Goal: Information Seeking & Learning: Check status

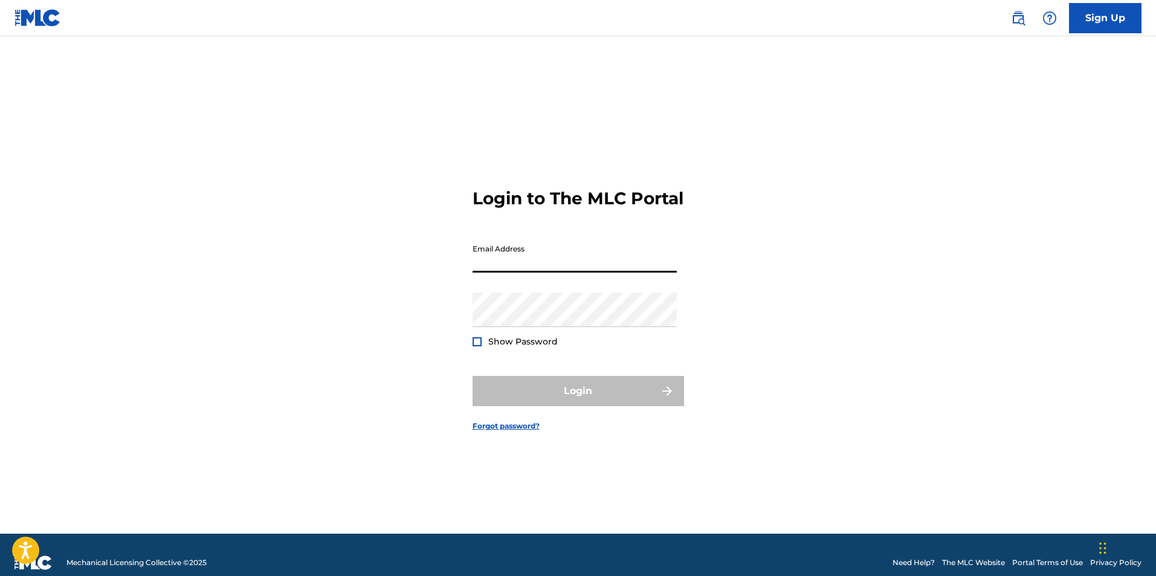
click at [570, 271] on input "Email Address" at bounding box center [575, 255] width 204 height 34
type input "[PERSON_NAME][EMAIL_ADDRESS][DOMAIN_NAME]"
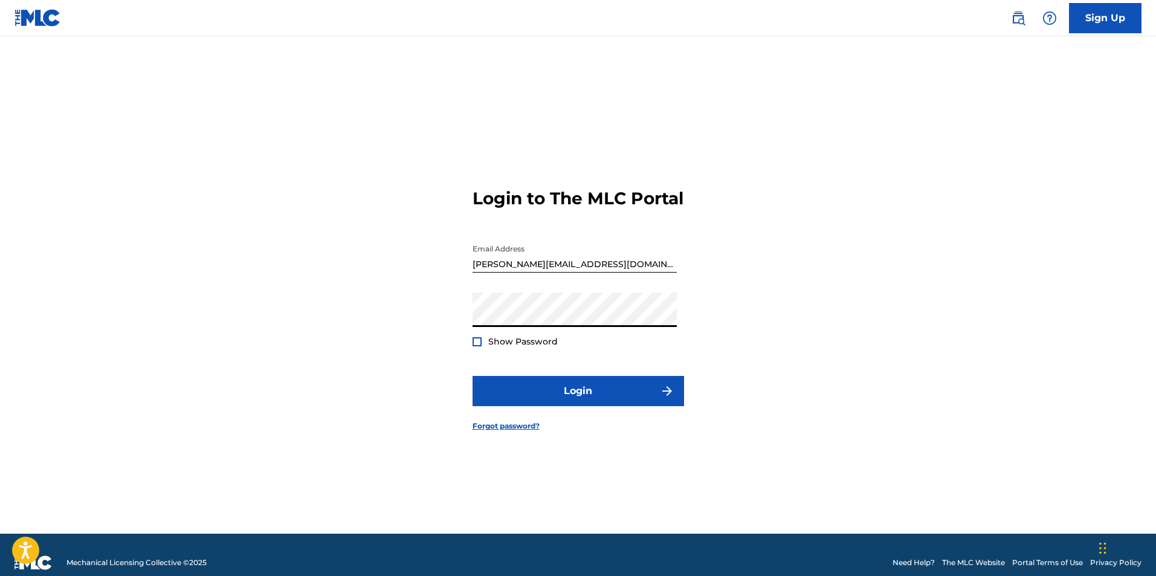
click at [473, 376] on button "Login" at bounding box center [579, 391] width 212 height 30
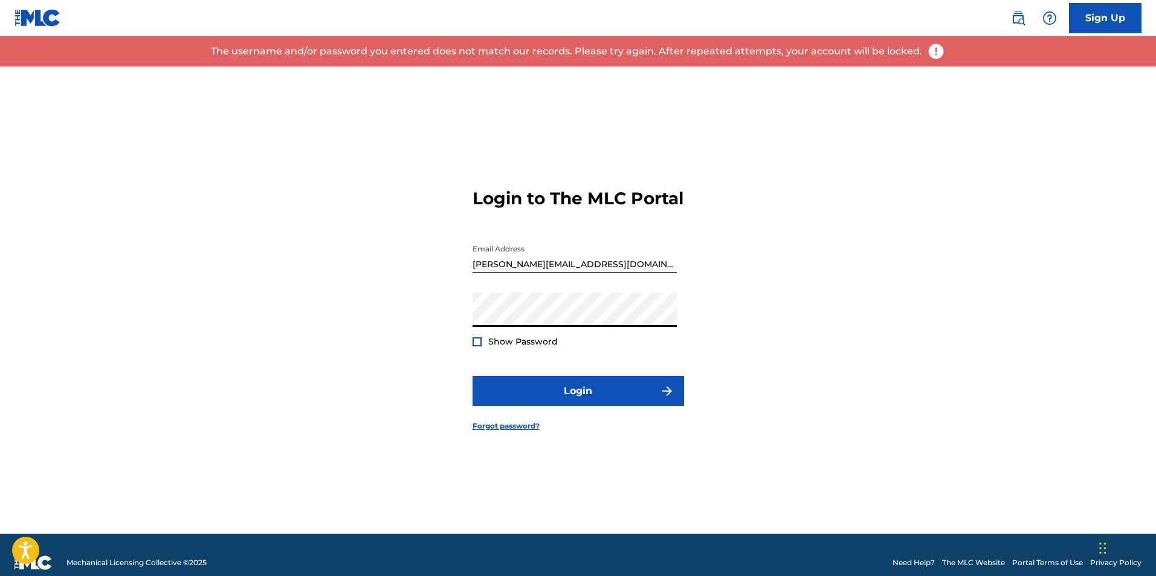
click at [473, 346] on div at bounding box center [477, 341] width 9 height 9
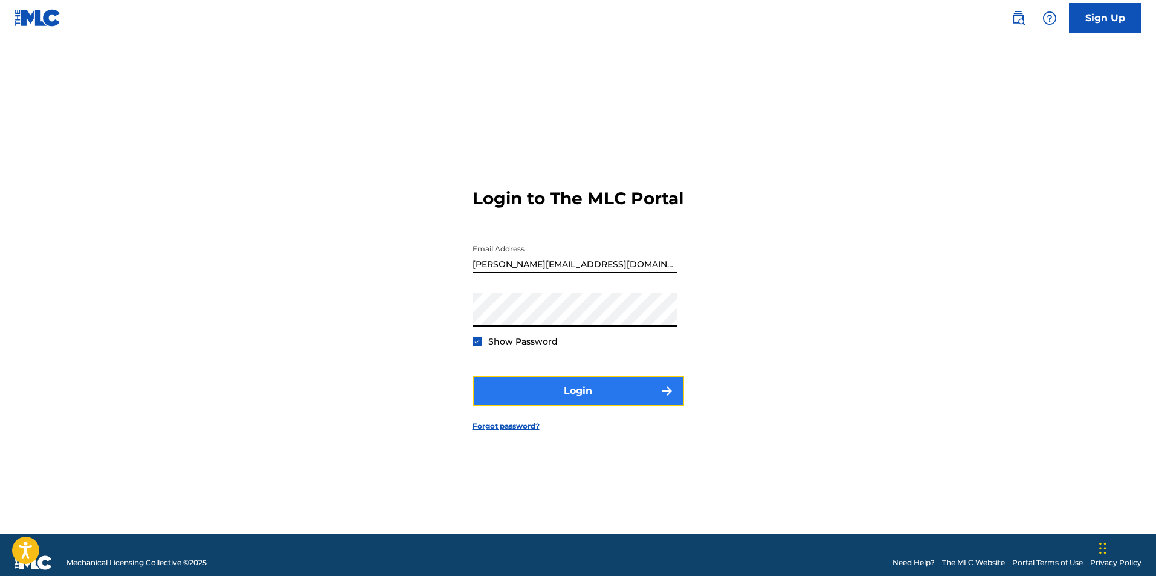
click at [560, 406] on button "Login" at bounding box center [579, 391] width 212 height 30
click at [572, 397] on button "Login" at bounding box center [579, 391] width 212 height 30
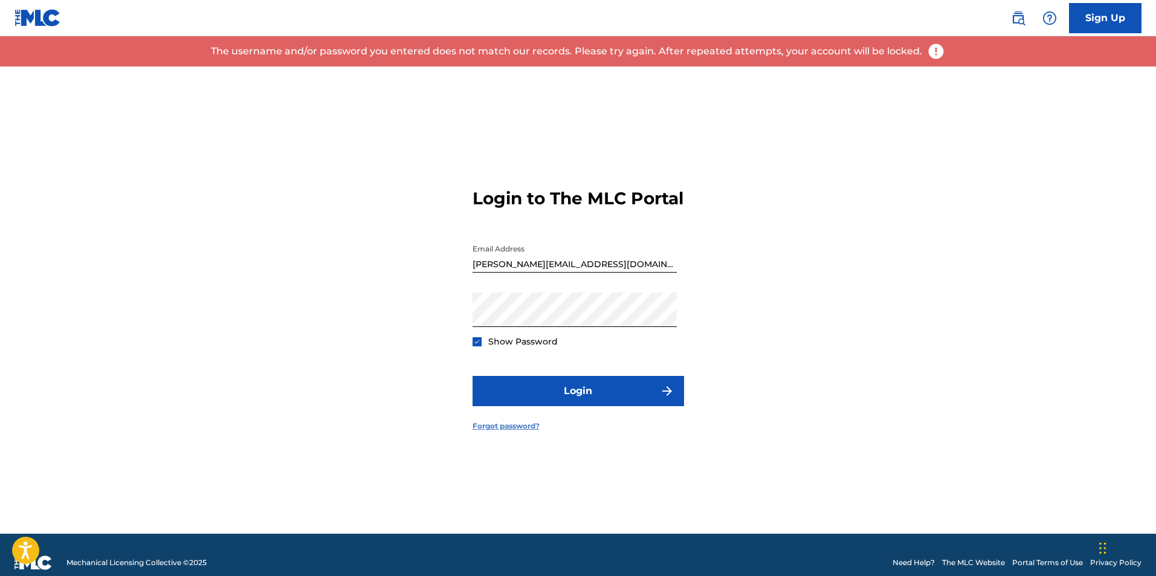
click at [513, 431] on link "Forgot password?" at bounding box center [506, 426] width 67 height 11
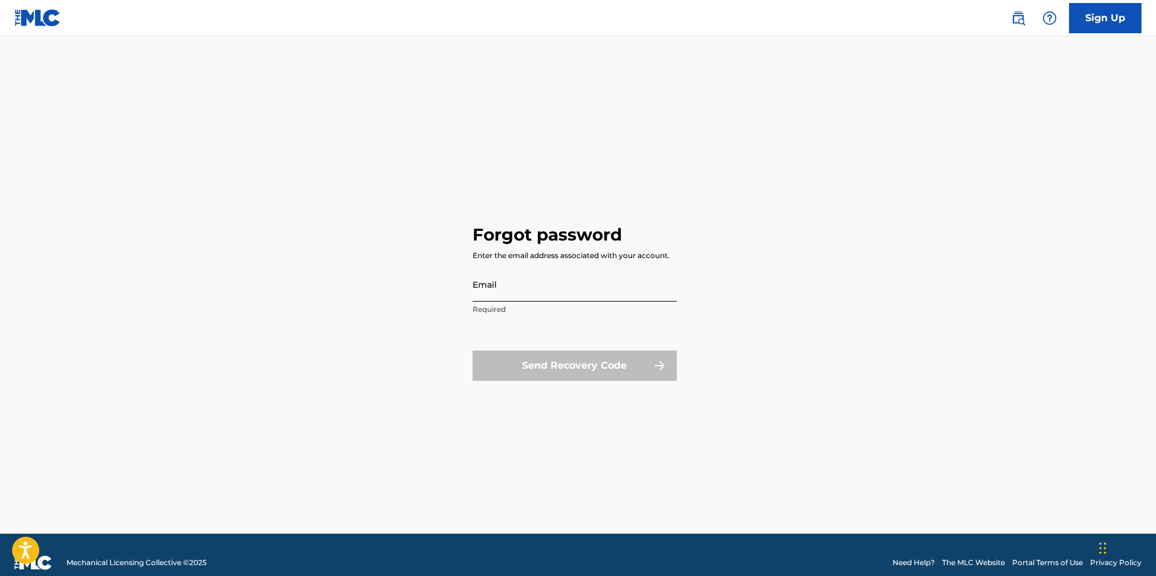
click at [583, 292] on input "Email" at bounding box center [575, 284] width 204 height 34
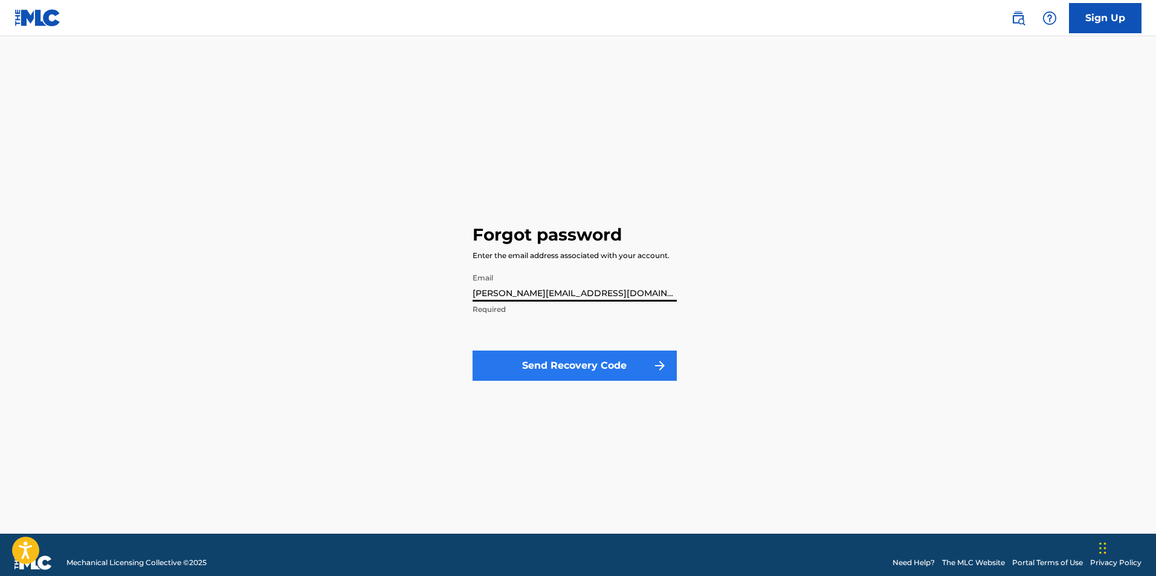
type input "[PERSON_NAME][EMAIL_ADDRESS][DOMAIN_NAME]"
click at [580, 376] on button "Send Recovery Code" at bounding box center [575, 366] width 204 height 30
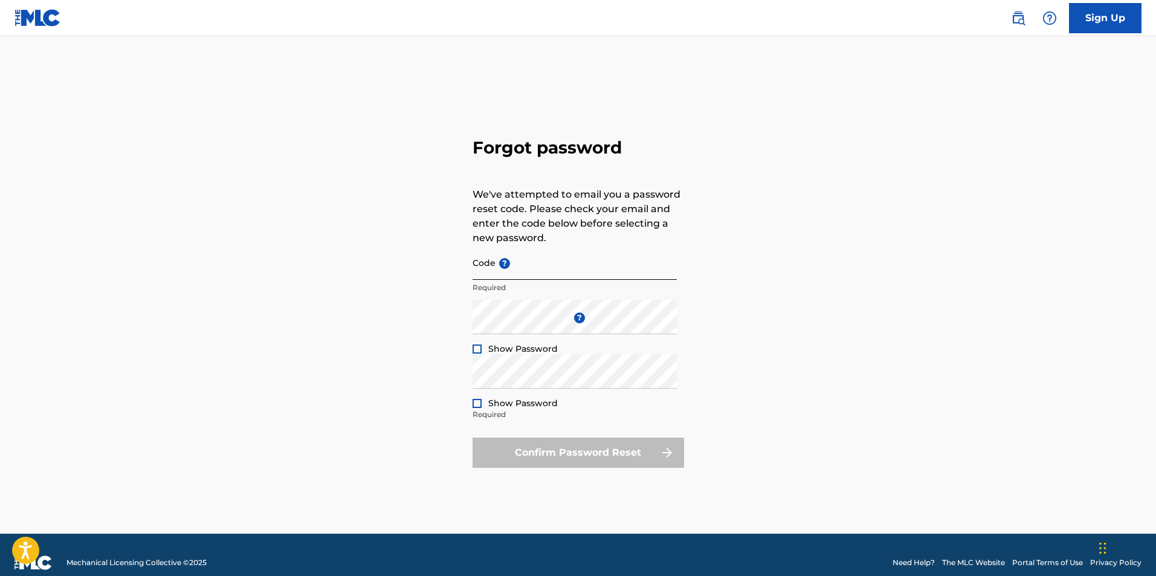
click at [550, 270] on input "Code ?" at bounding box center [575, 262] width 204 height 34
paste input "FP_e772e7cb5a765357414845ac8625"
type input "FP_e772e7cb5a765357414845ac8625"
click at [476, 352] on div at bounding box center [477, 348] width 9 height 9
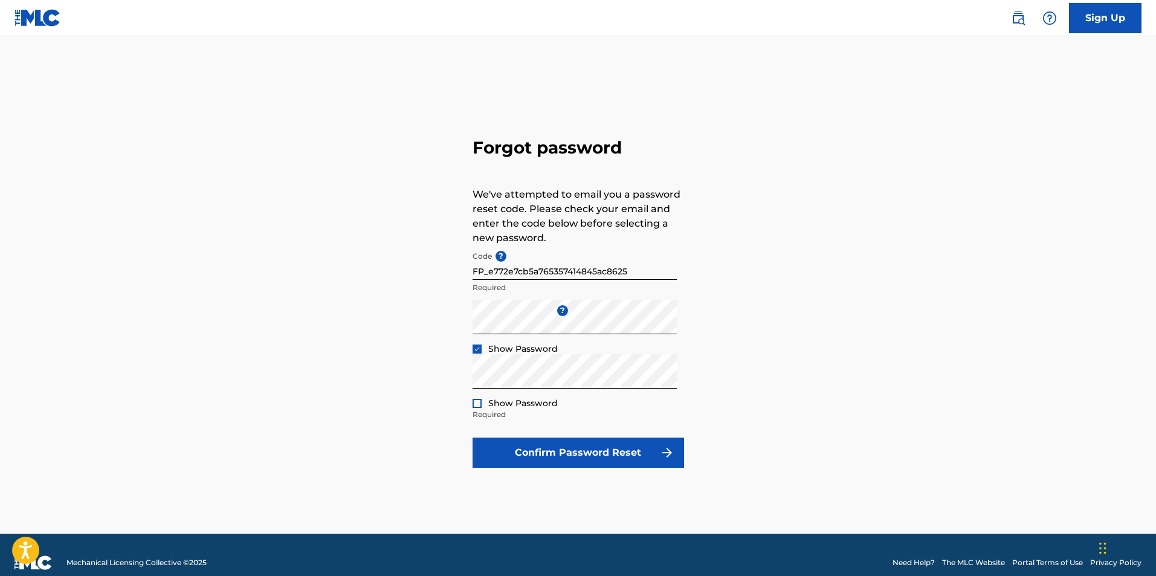
click at [477, 406] on div at bounding box center [477, 403] width 9 height 9
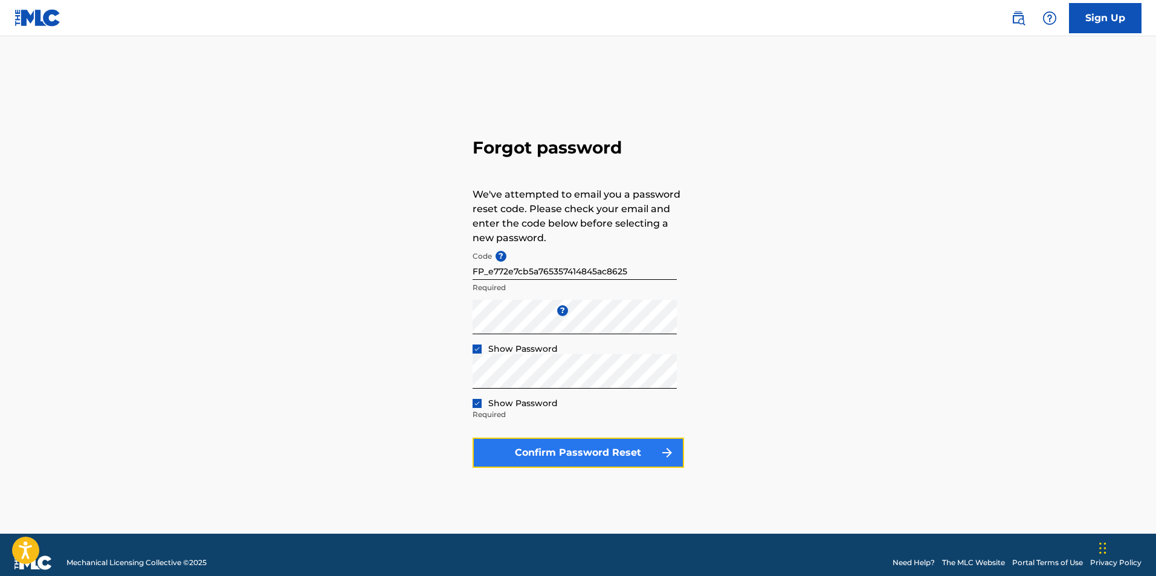
click at [562, 456] on button "Confirm Password Reset" at bounding box center [579, 453] width 212 height 30
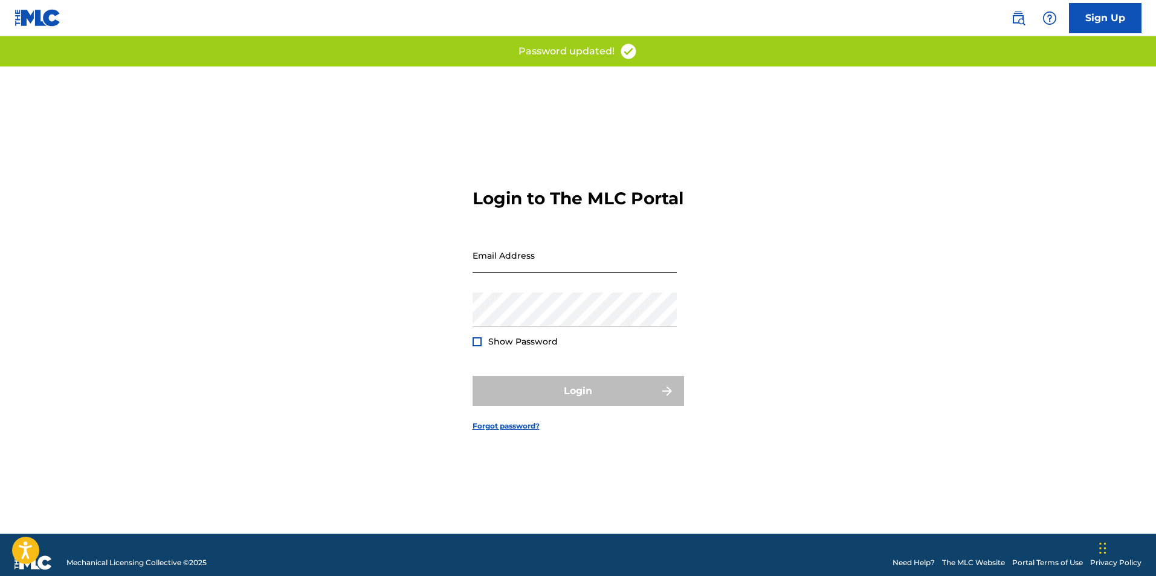
click at [529, 269] on input "Email Address" at bounding box center [575, 255] width 204 height 34
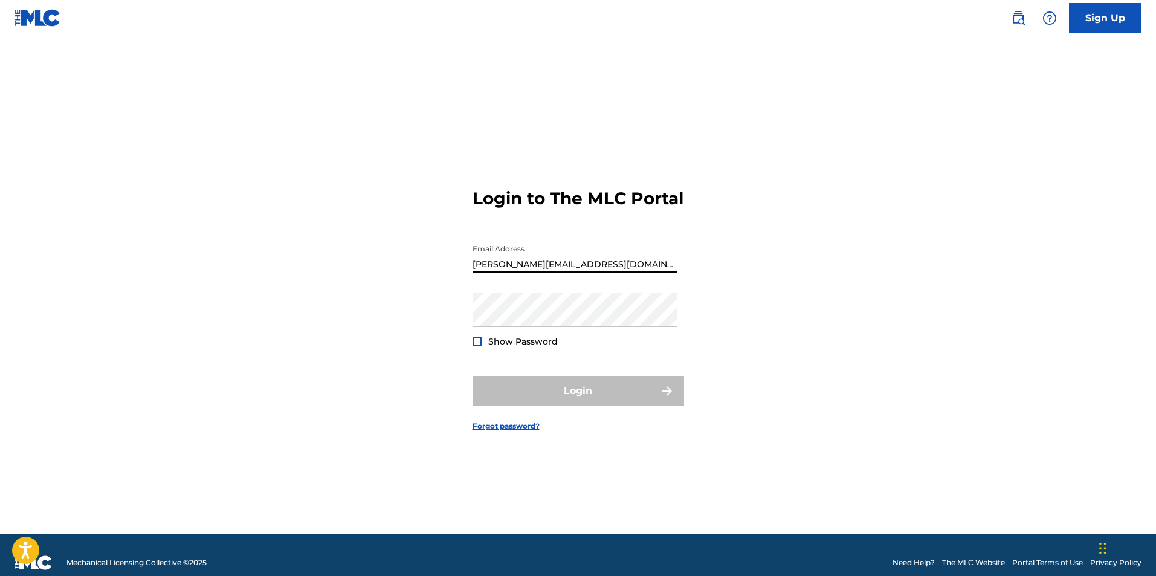
type input "[PERSON_NAME][EMAIL_ADDRESS][DOMAIN_NAME]"
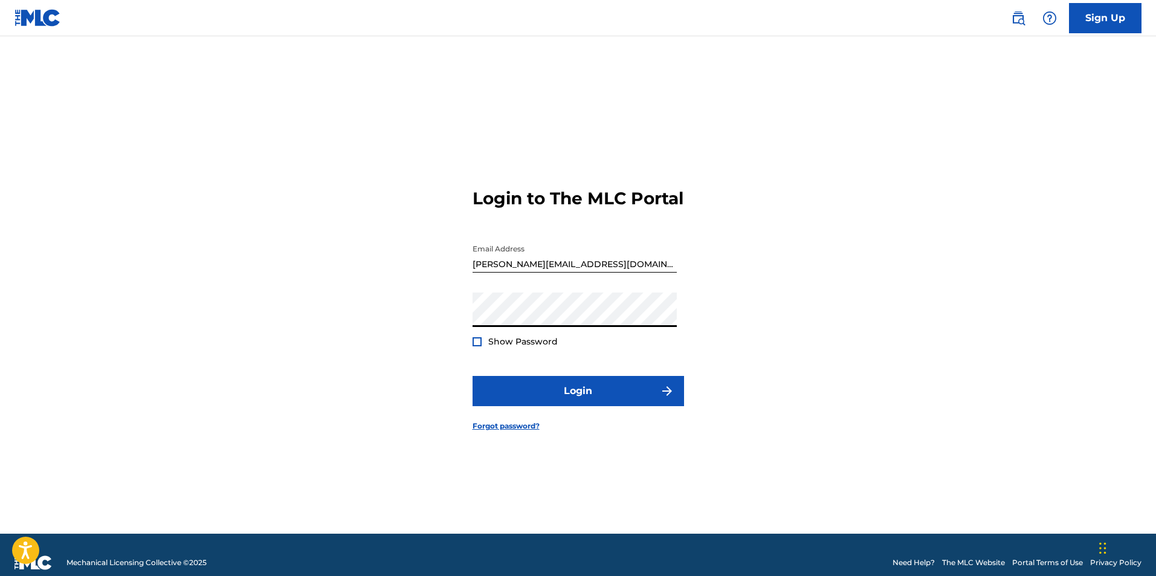
click at [474, 346] on div at bounding box center [477, 341] width 9 height 9
click at [590, 434] on form "Login to The MLC Portal Email Address [PERSON_NAME][EMAIL_ADDRESS][DOMAIN_NAME]…" at bounding box center [579, 299] width 212 height 467
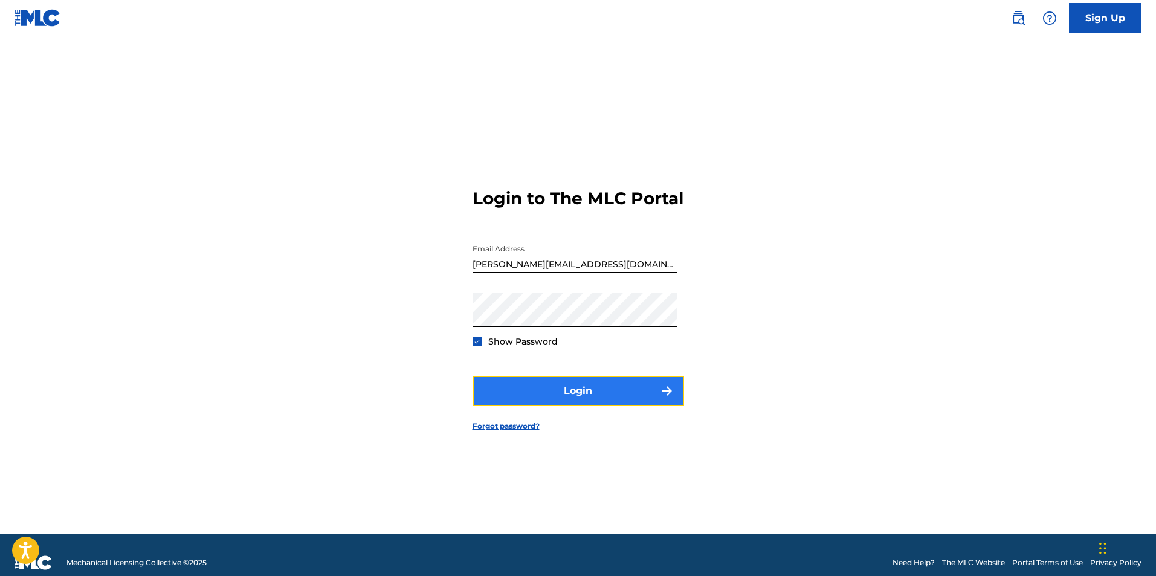
click at [592, 406] on button "Login" at bounding box center [579, 391] width 212 height 30
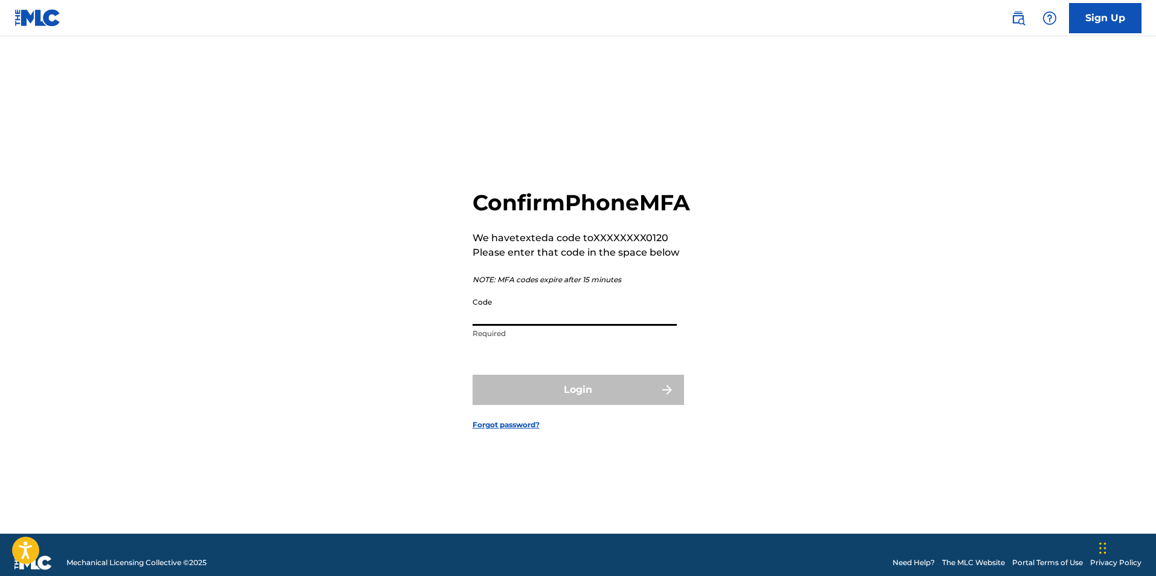
click at [569, 326] on input "Code" at bounding box center [575, 308] width 204 height 34
type input "907409"
click at [603, 402] on button "Login" at bounding box center [579, 390] width 212 height 30
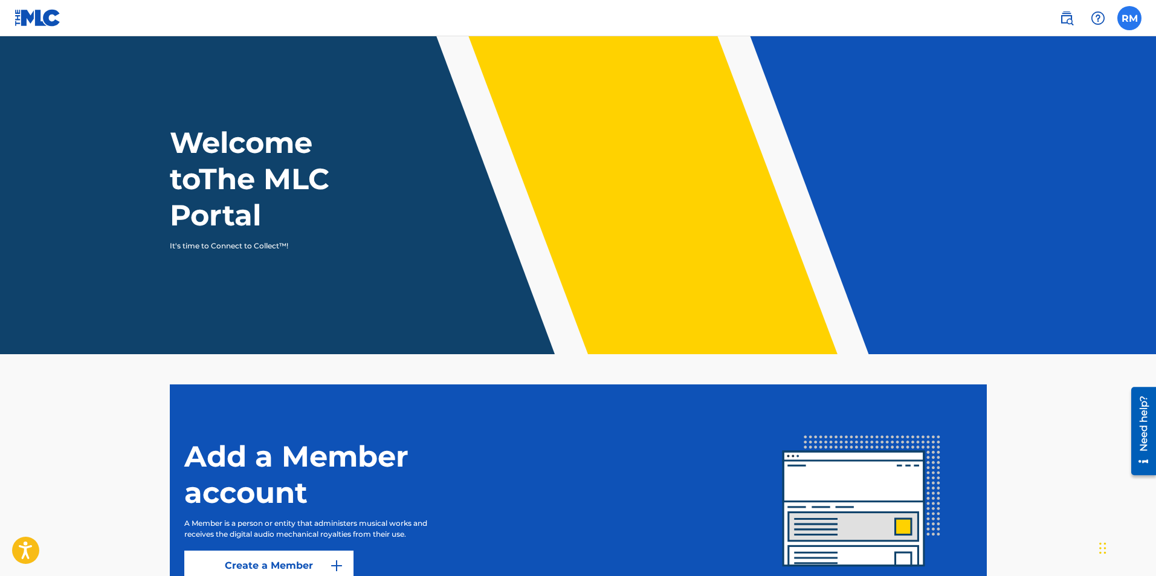
click at [1129, 23] on label at bounding box center [1129, 18] width 24 height 24
click at [1129, 18] on input "[PERSON_NAME] [PERSON_NAME][EMAIL_ADDRESS][DOMAIN_NAME] Notification Preference…" at bounding box center [1129, 18] width 0 height 0
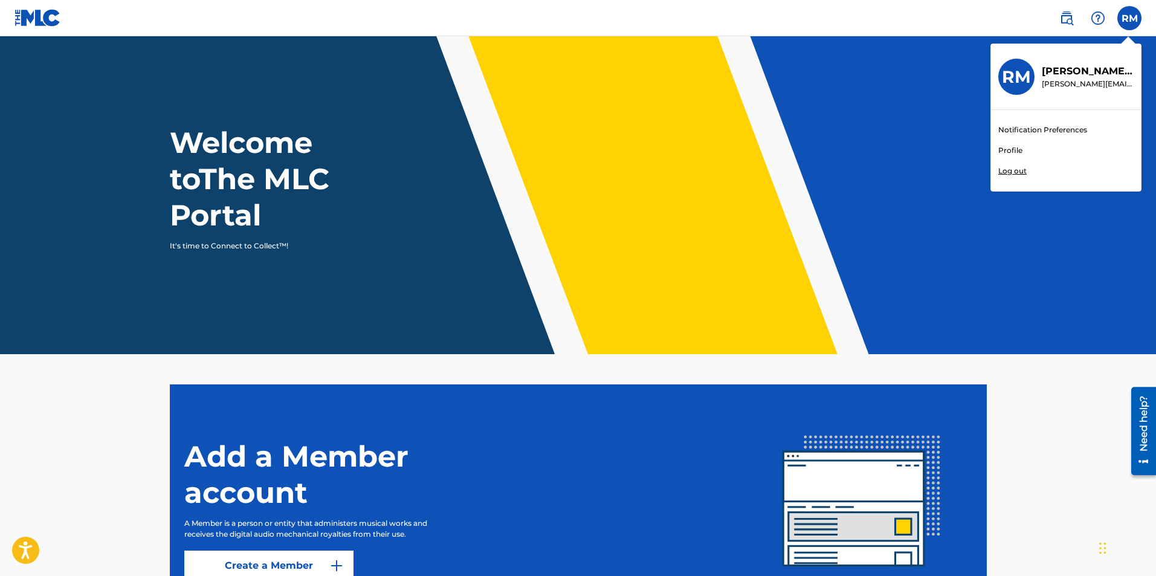
click at [1009, 149] on link "Profile" at bounding box center [1010, 150] width 24 height 11
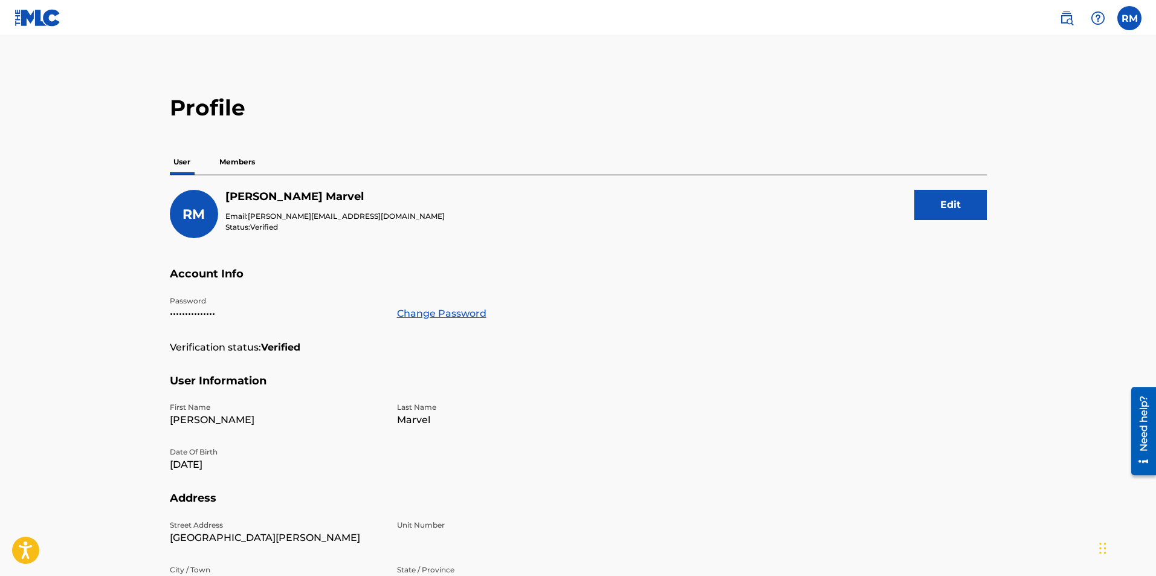
click at [238, 166] on p "Members" at bounding box center [237, 161] width 43 height 25
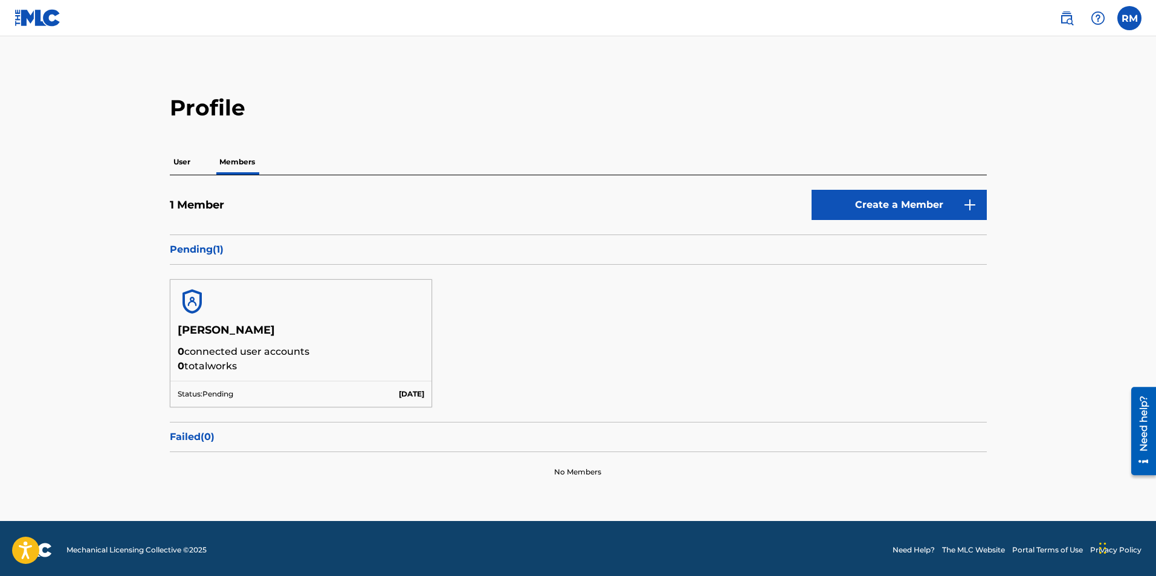
click at [335, 376] on div "[PERSON_NAME] 0 connected user accounts 0 total works" at bounding box center [301, 351] width 262 height 57
click at [200, 302] on img at bounding box center [192, 301] width 29 height 29
click at [227, 392] on p "Status: Pending" at bounding box center [206, 394] width 56 height 11
click at [208, 250] on p "Pending ( 1 )" at bounding box center [578, 249] width 817 height 15
click at [413, 384] on div "Status: Pending [DATE]" at bounding box center [301, 394] width 262 height 26
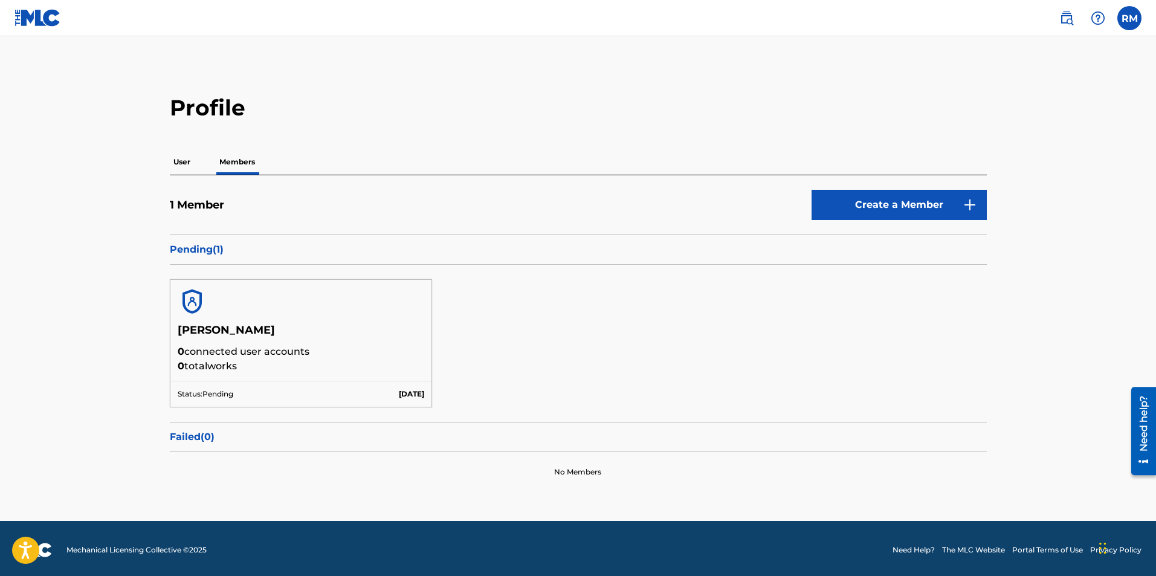
scroll to position [3, 0]
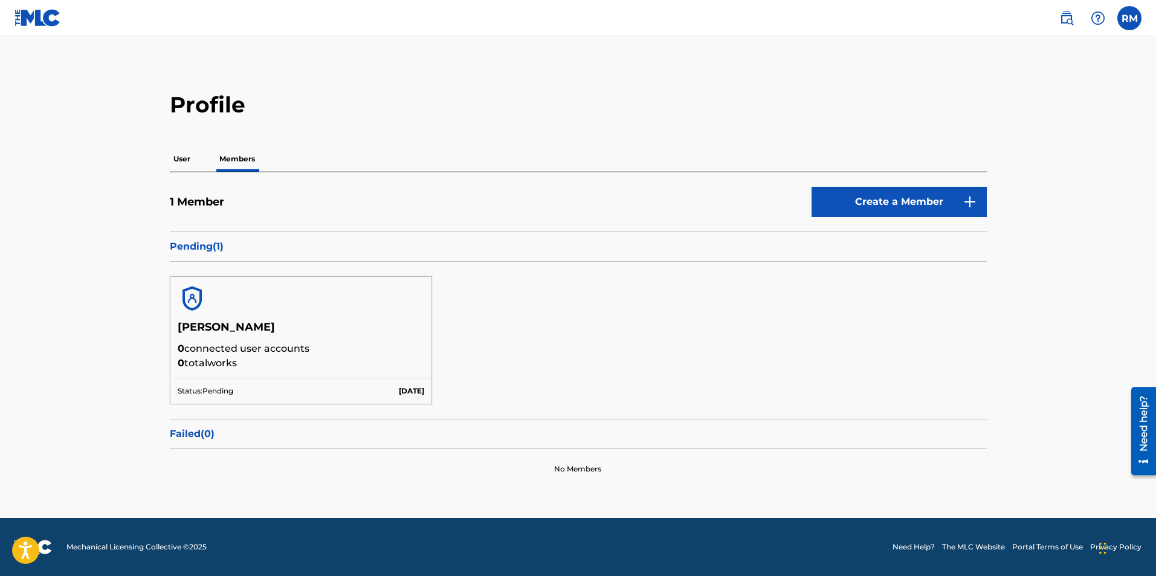
click at [193, 300] on img at bounding box center [192, 298] width 29 height 29
click at [188, 158] on p "User" at bounding box center [182, 158] width 24 height 25
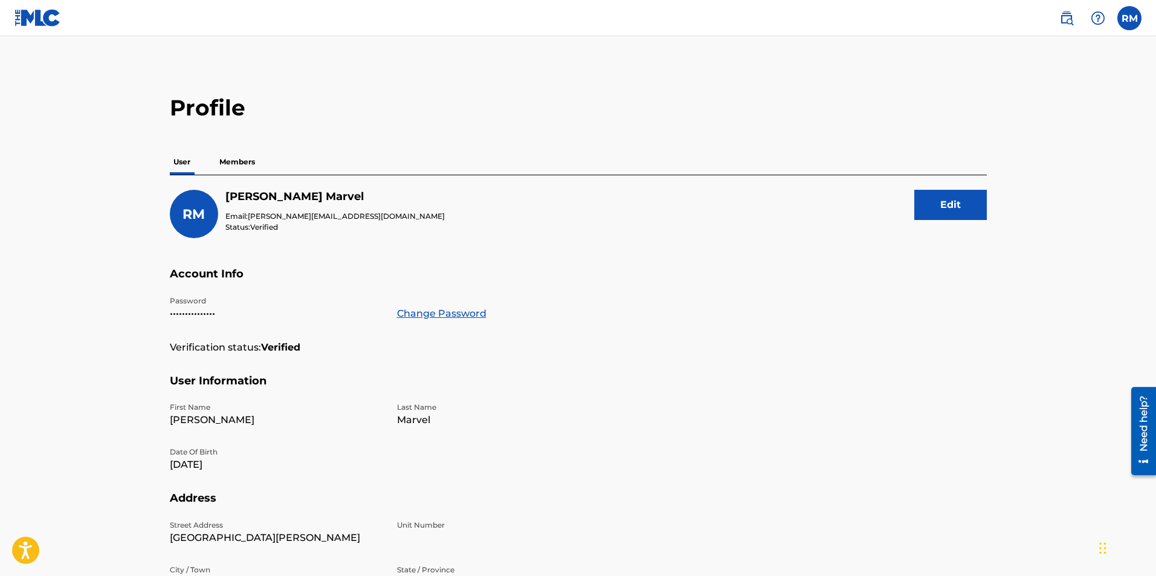
click at [234, 163] on p "Members" at bounding box center [237, 161] width 43 height 25
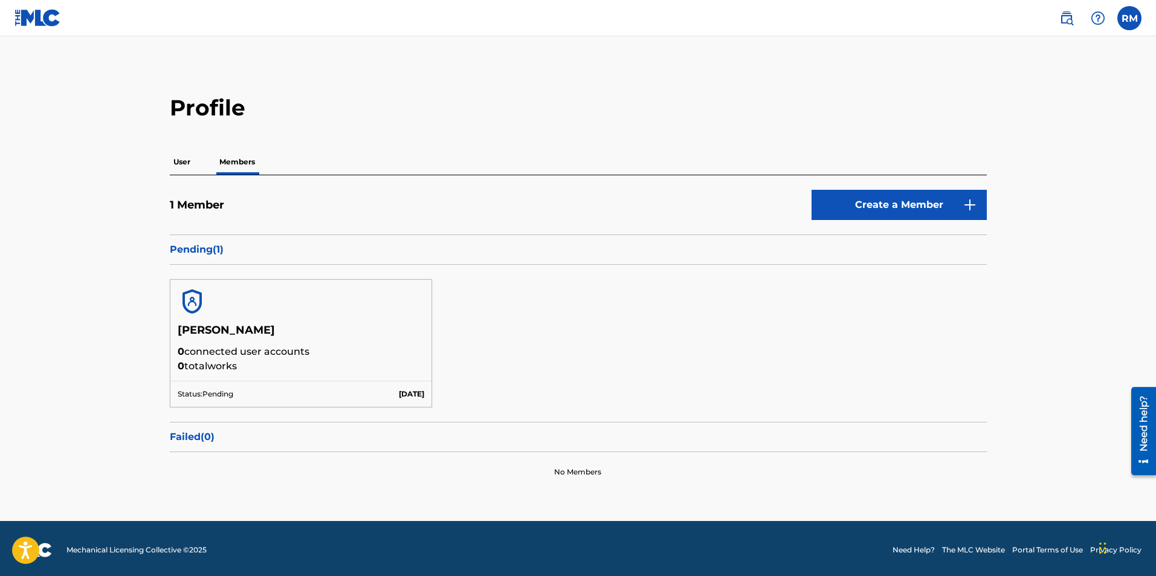
click at [209, 336] on h5 "[PERSON_NAME]" at bounding box center [301, 333] width 247 height 21
click at [246, 343] on h5 "[PERSON_NAME]" at bounding box center [301, 333] width 247 height 21
click at [1123, 19] on label at bounding box center [1129, 18] width 24 height 24
click at [1129, 18] on input "[PERSON_NAME] [PERSON_NAME][EMAIL_ADDRESS][DOMAIN_NAME] Notification Preference…" at bounding box center [1129, 18] width 0 height 0
click at [1041, 256] on main "Profile User Members 1 Member Create a Member Pending ( 1 ) [PERSON_NAME] 0 con…" at bounding box center [578, 278] width 1156 height 485
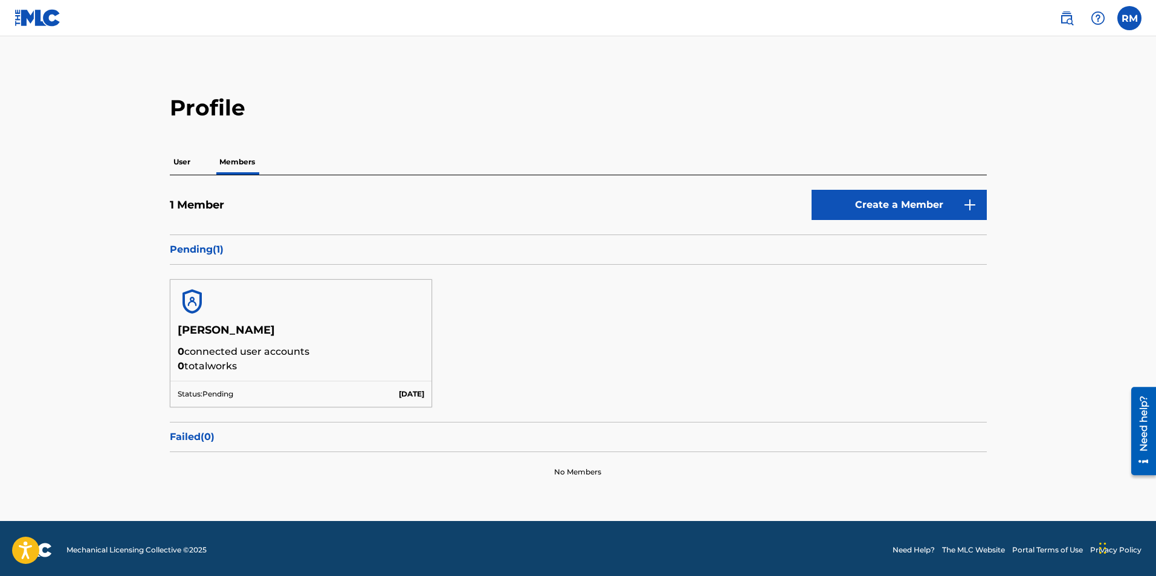
click at [1139, 433] on div "Need help?" at bounding box center [1144, 424] width 16 height 56
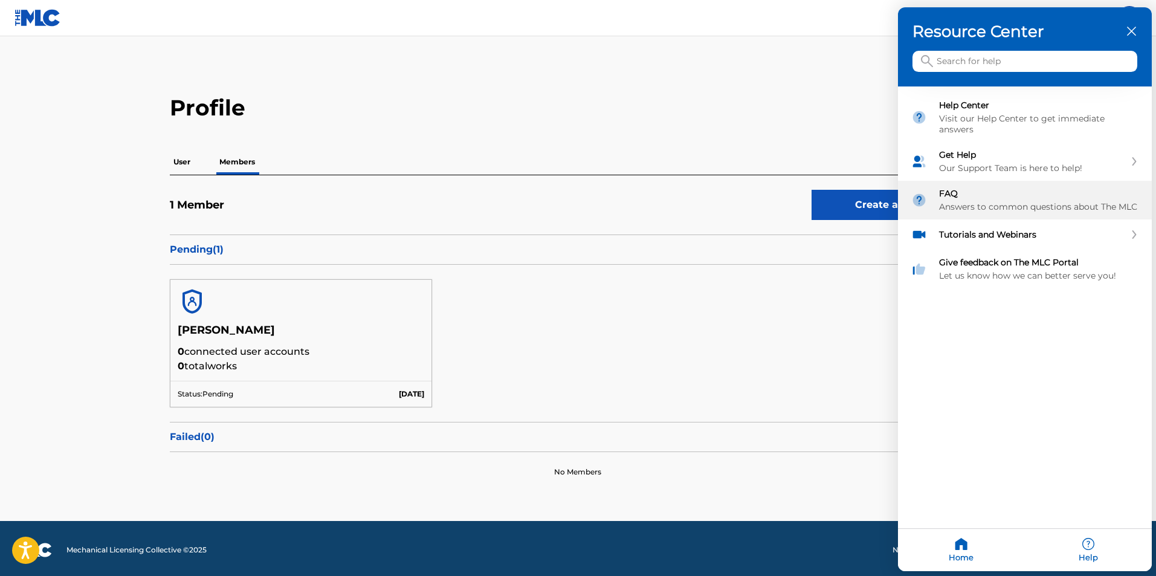
click at [994, 193] on div "FAQ" at bounding box center [1038, 194] width 199 height 11
click at [763, 117] on div at bounding box center [578, 288] width 1156 height 576
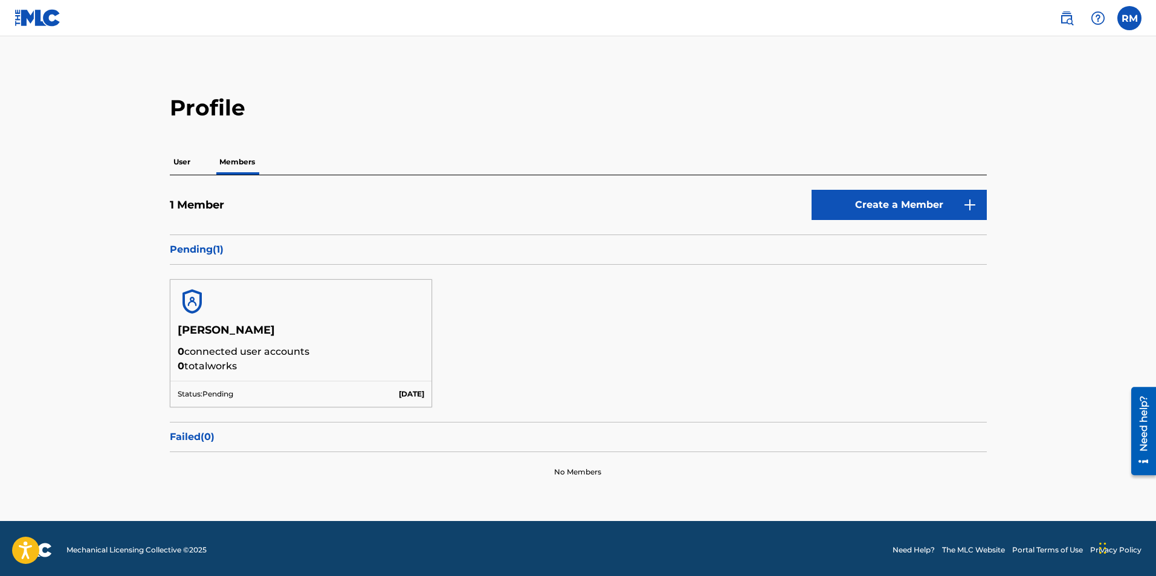
click at [202, 306] on img at bounding box center [192, 301] width 29 height 29
click at [192, 306] on img at bounding box center [192, 301] width 29 height 29
click at [197, 347] on p "0 connected user accounts" at bounding box center [301, 351] width 247 height 15
click at [202, 384] on div "Status: Pending [DATE]" at bounding box center [301, 394] width 262 height 26
drag, startPoint x: 313, startPoint y: 392, endPoint x: 354, endPoint y: 395, distance: 41.3
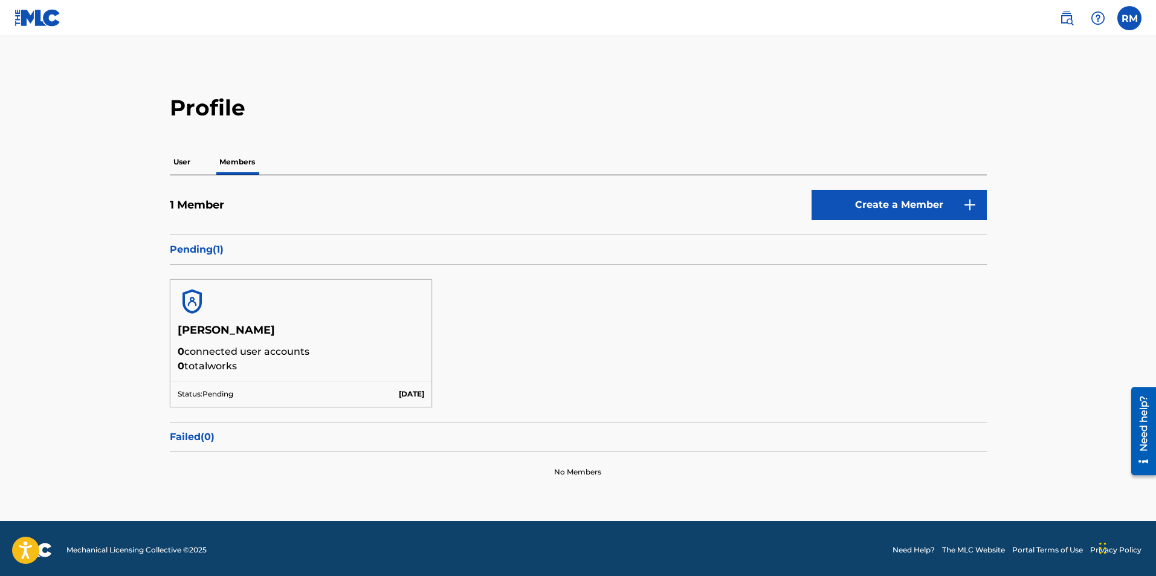
click at [325, 393] on div "Status: Pending [DATE]" at bounding box center [301, 394] width 262 height 26
click at [400, 395] on p "[DATE]" at bounding box center [411, 394] width 25 height 11
click at [213, 435] on p "Failed ( 0 )" at bounding box center [578, 437] width 817 height 15
click at [236, 343] on h5 "[PERSON_NAME]" at bounding box center [301, 333] width 247 height 21
click at [206, 246] on p "Pending ( 1 )" at bounding box center [578, 249] width 817 height 15
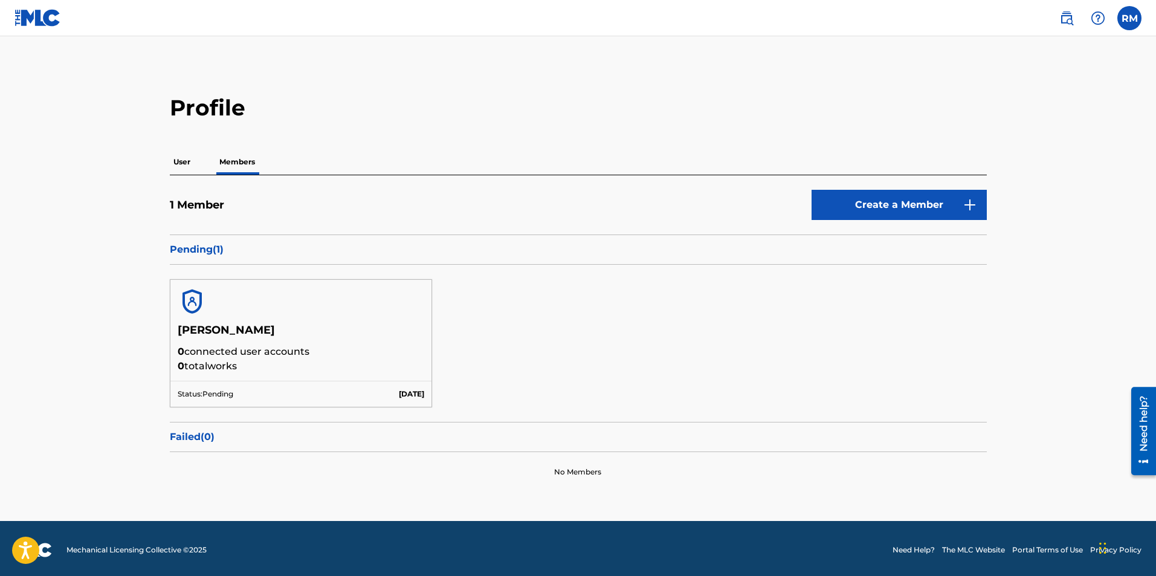
click at [219, 254] on p "Pending ( 1 )" at bounding box center [578, 249] width 817 height 15
click at [1136, 458] on div "Need help?" at bounding box center [1144, 431] width 16 height 70
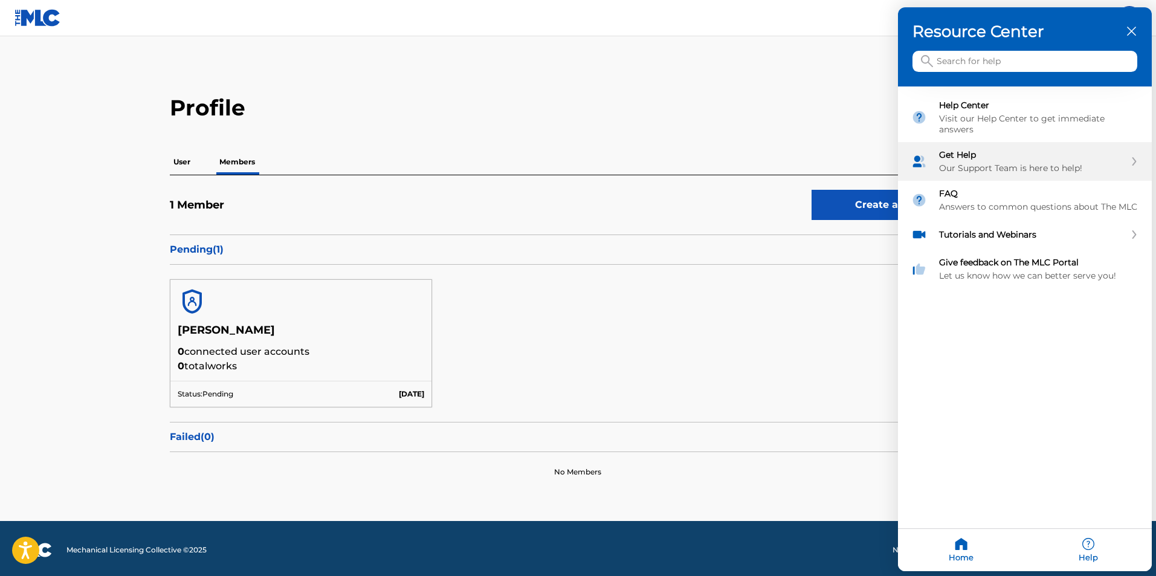
click at [963, 152] on div "Get Help" at bounding box center [1032, 155] width 186 height 11
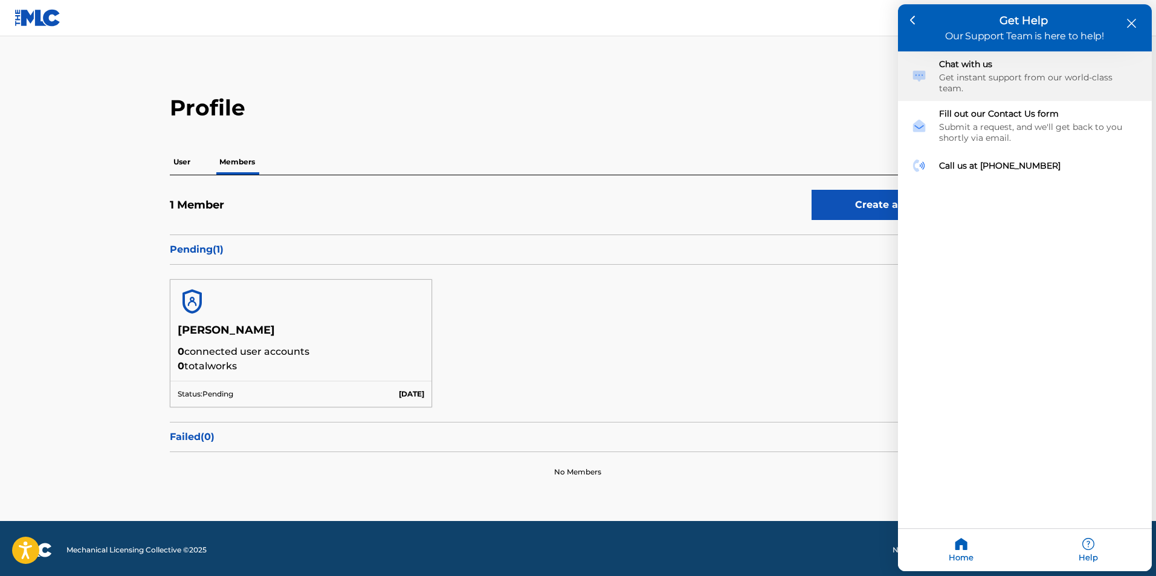
click at [961, 73] on div "Get instant support from our world-class team." at bounding box center [1038, 84] width 199 height 22
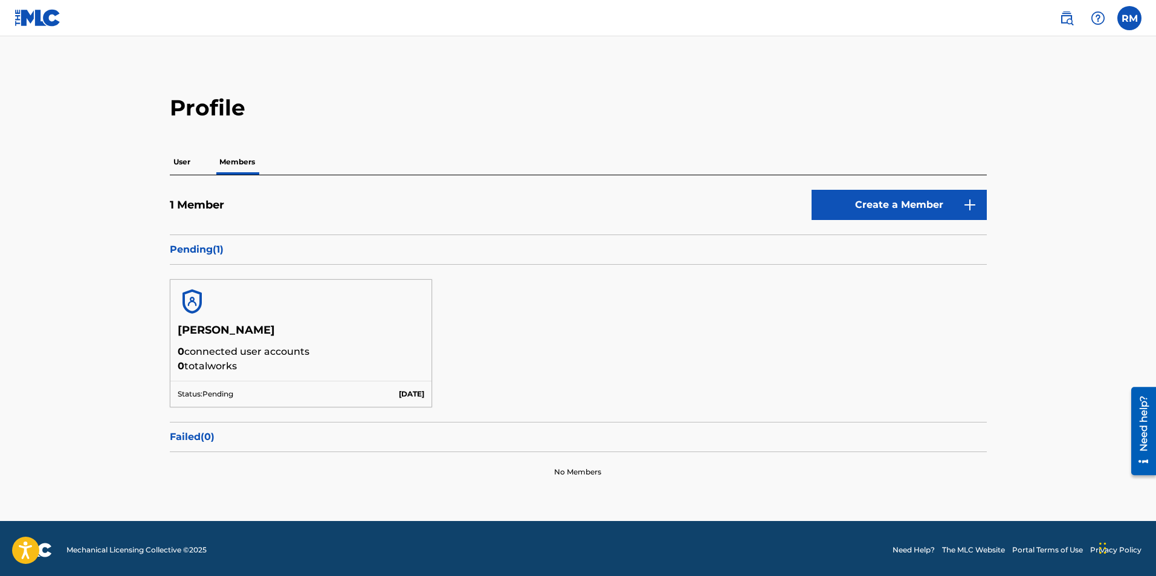
click at [192, 302] on img at bounding box center [192, 301] width 29 height 29
click at [205, 345] on p "0 connected user accounts" at bounding box center [301, 351] width 247 height 15
click at [261, 362] on p "0 total works" at bounding box center [301, 366] width 247 height 15
click at [372, 357] on p "0 connected user accounts" at bounding box center [301, 351] width 247 height 15
click at [1102, 15] on img at bounding box center [1098, 18] width 15 height 15
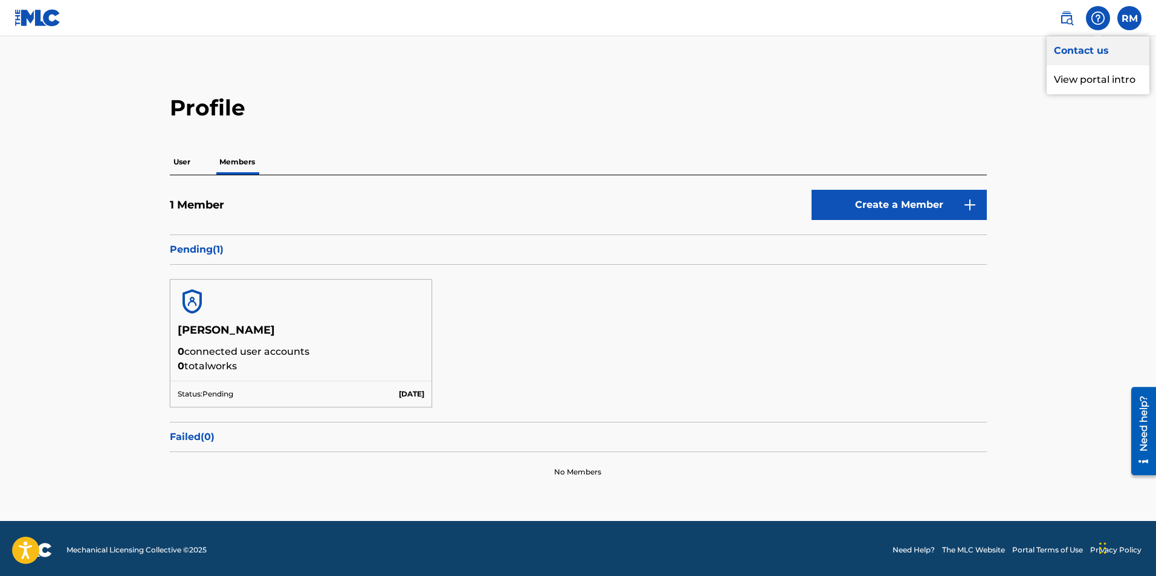
click at [1087, 47] on link "Contact us" at bounding box center [1098, 50] width 103 height 29
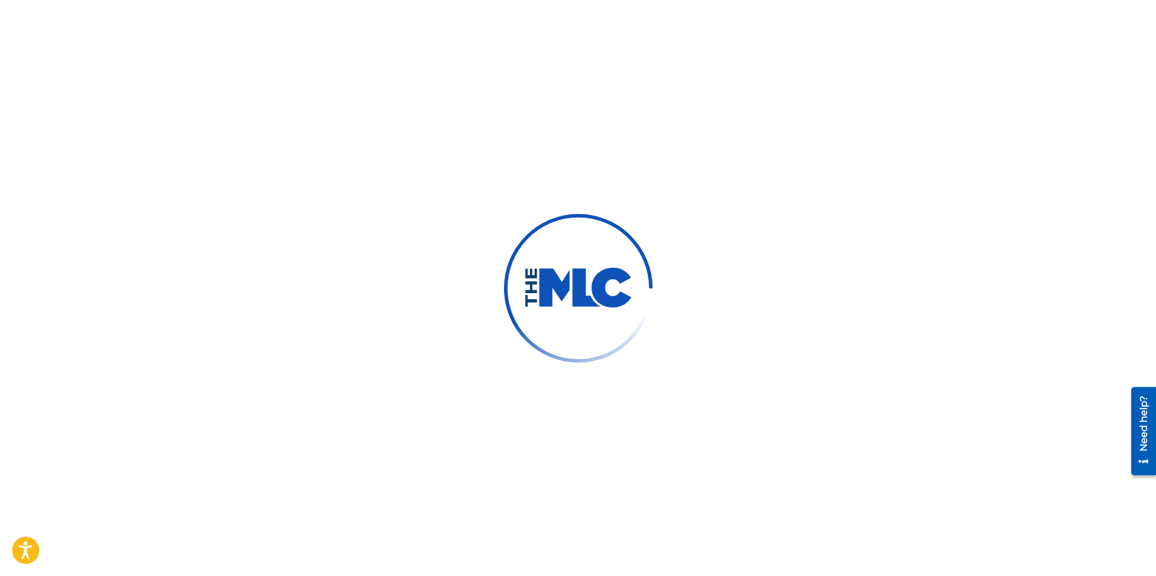
type input "[PERSON_NAME]"
type input "Marvel"
type input "[PERSON_NAME][EMAIL_ADDRESS][DOMAIN_NAME]"
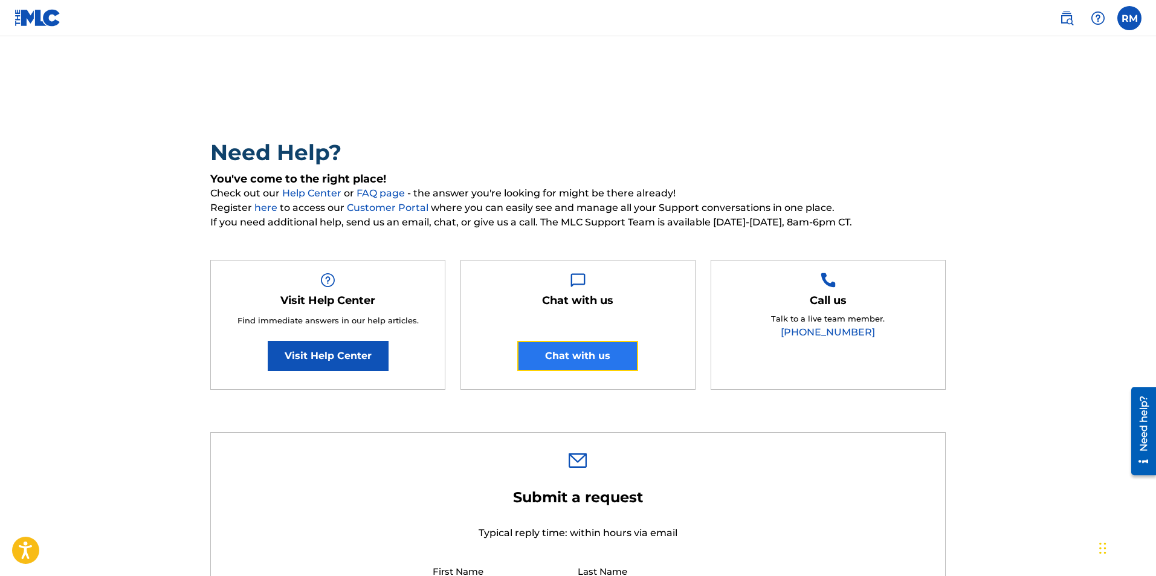
click at [599, 360] on button "Chat with us" at bounding box center [577, 356] width 121 height 30
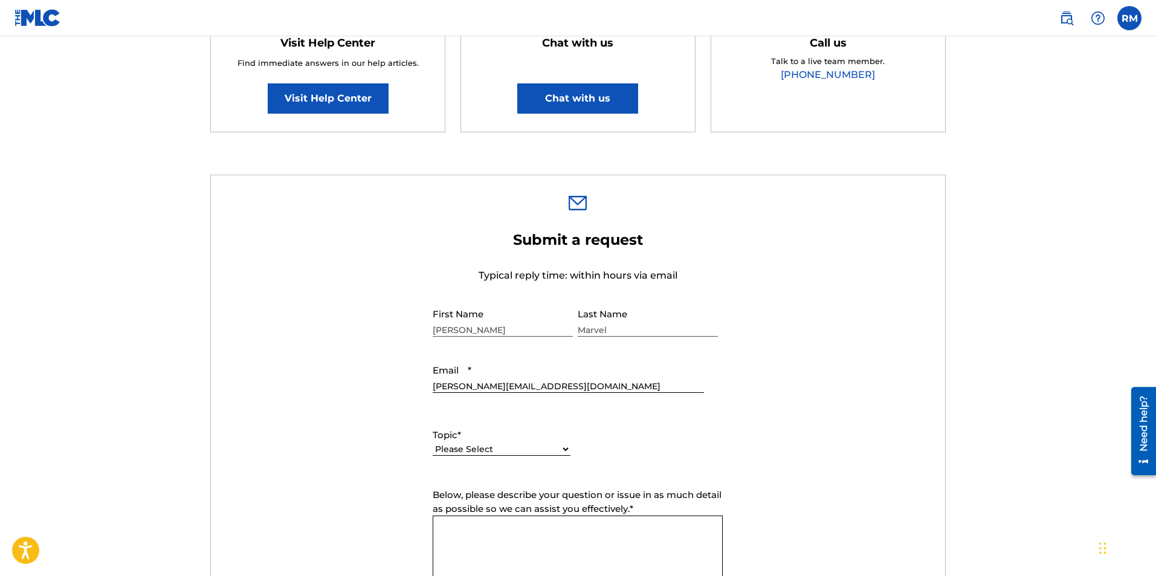
scroll to position [137, 0]
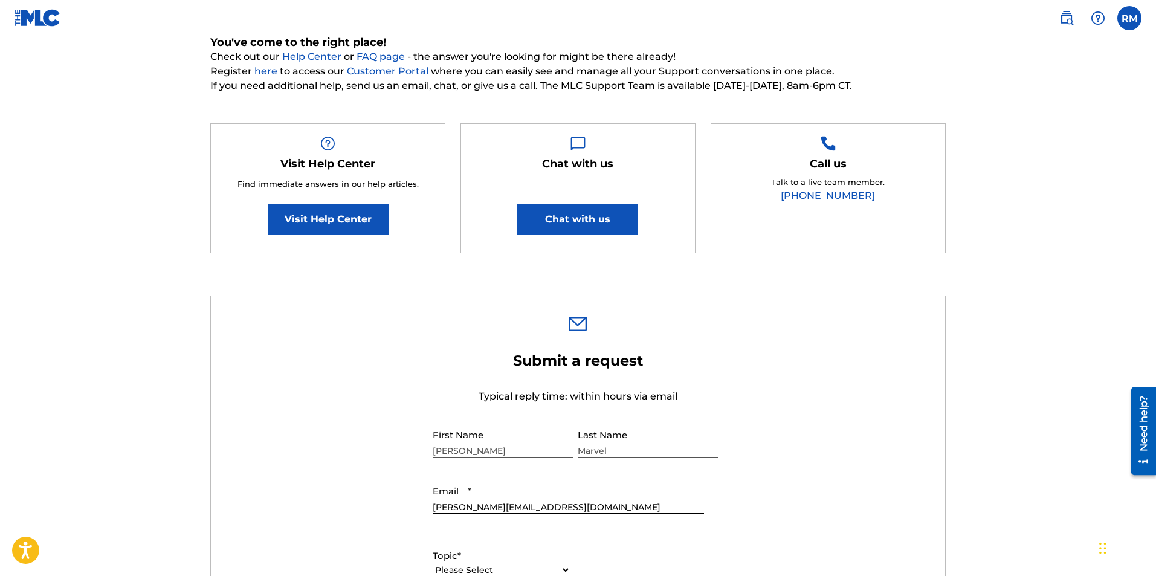
click at [1042, 40] on main "Need Help? You've come to the right place! Check out our Help Center or FAQ pag…" at bounding box center [578, 511] width 1156 height 1223
click at [1068, 16] on img at bounding box center [1066, 18] width 15 height 15
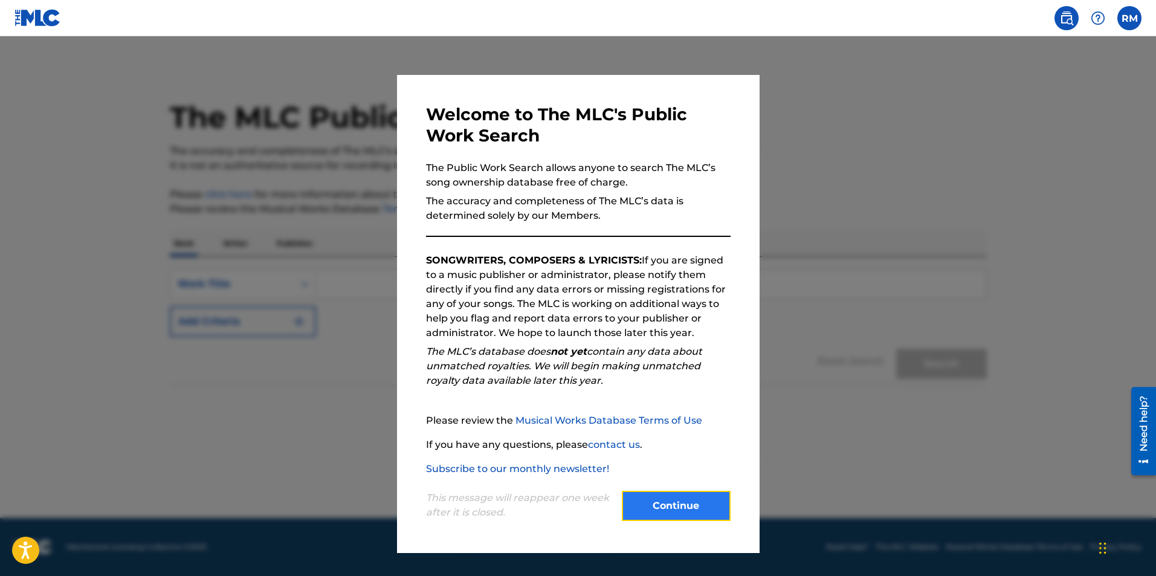
click at [661, 512] on button "Continue" at bounding box center [676, 506] width 109 height 30
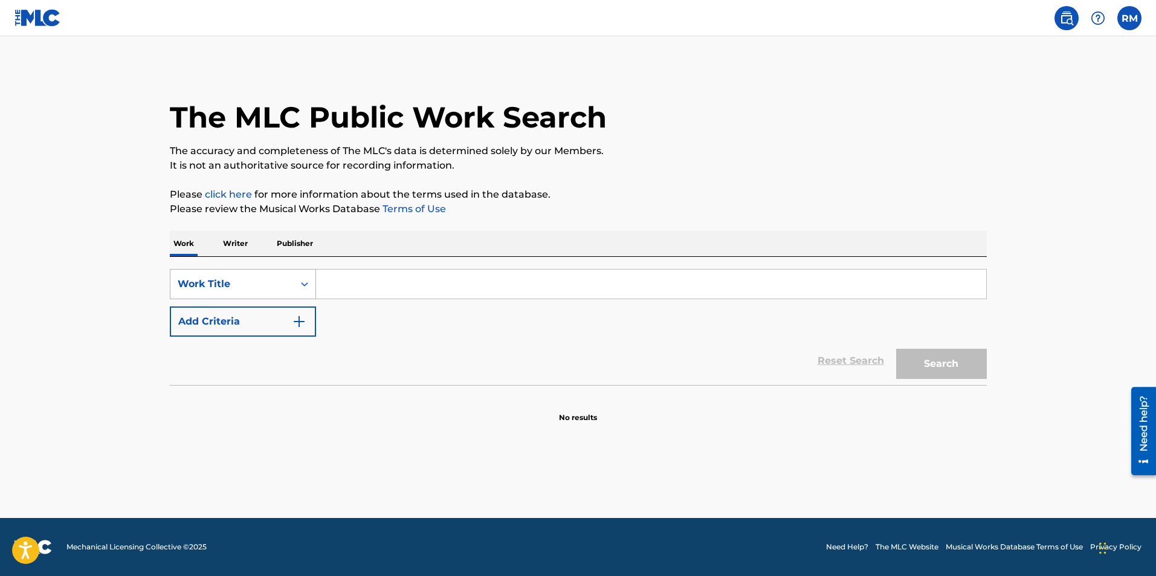
click at [306, 285] on icon "Search Form" at bounding box center [304, 284] width 7 height 4
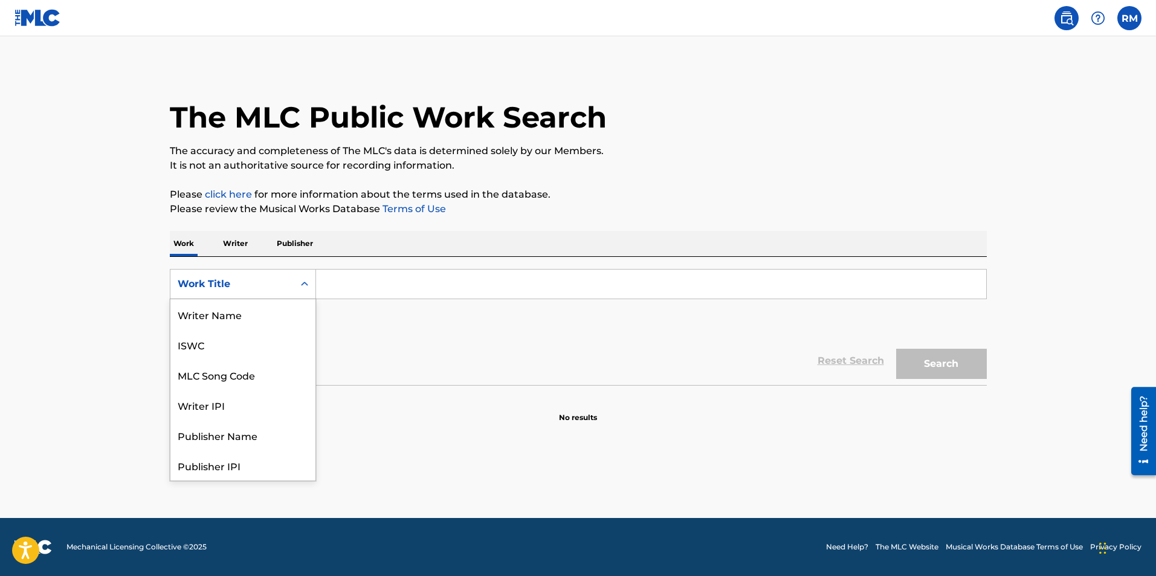
scroll to position [60, 0]
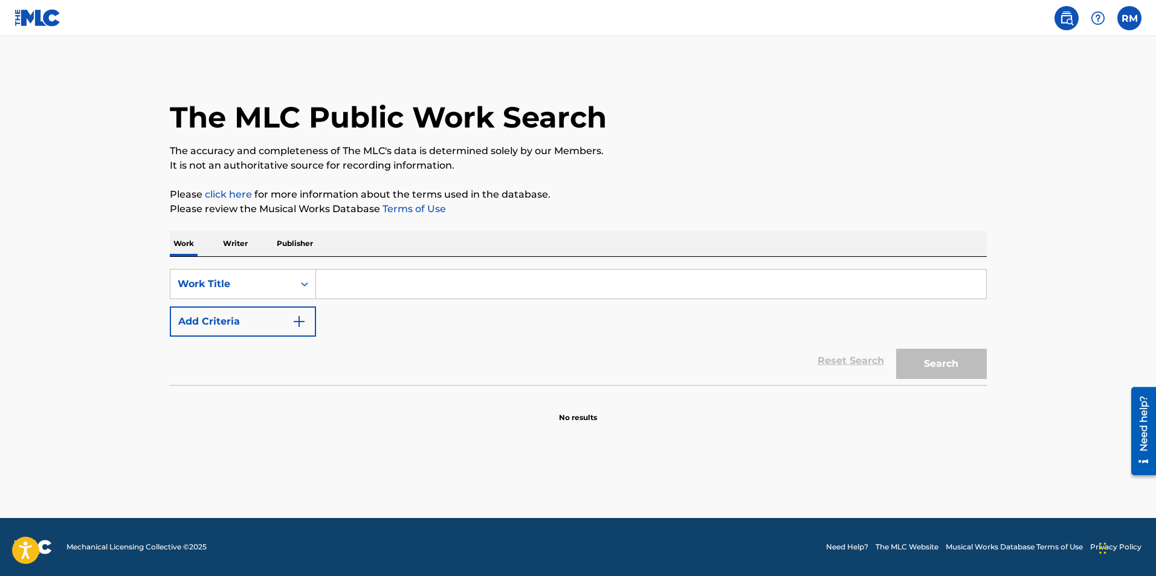
click at [375, 287] on input "Search Form" at bounding box center [651, 284] width 670 height 29
click at [1099, 57] on main "The MLC Public Work Search The accuracy and completeness of The MLC's data is d…" at bounding box center [578, 277] width 1156 height 482
click at [377, 287] on input "Search Form" at bounding box center [651, 284] width 670 height 29
click at [231, 243] on p "Writer" at bounding box center [235, 243] width 32 height 25
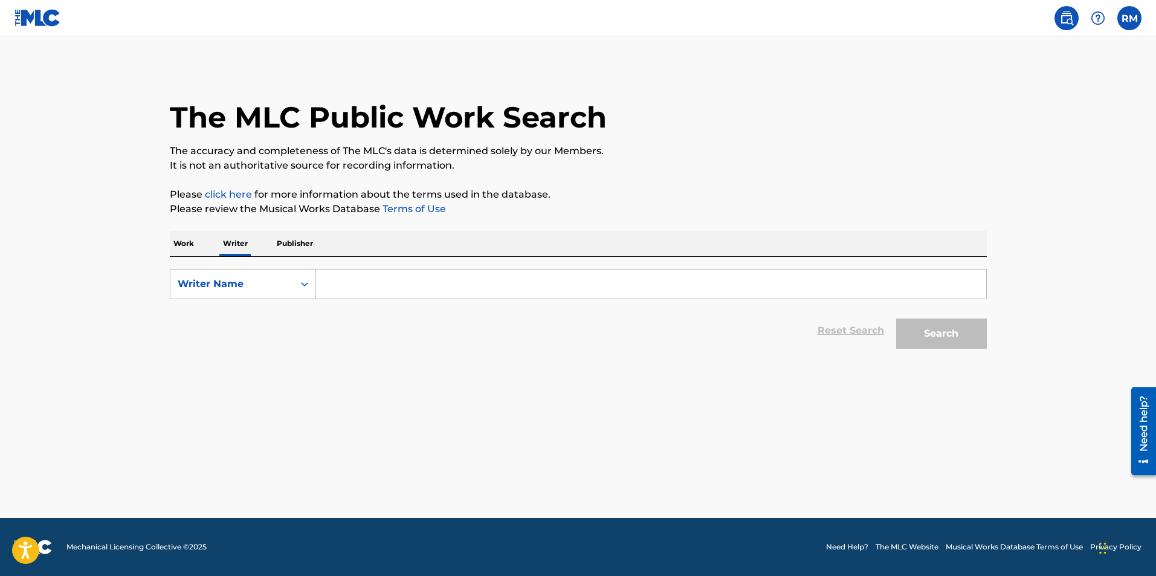
click at [341, 286] on input "Search Form" at bounding box center [651, 284] width 670 height 29
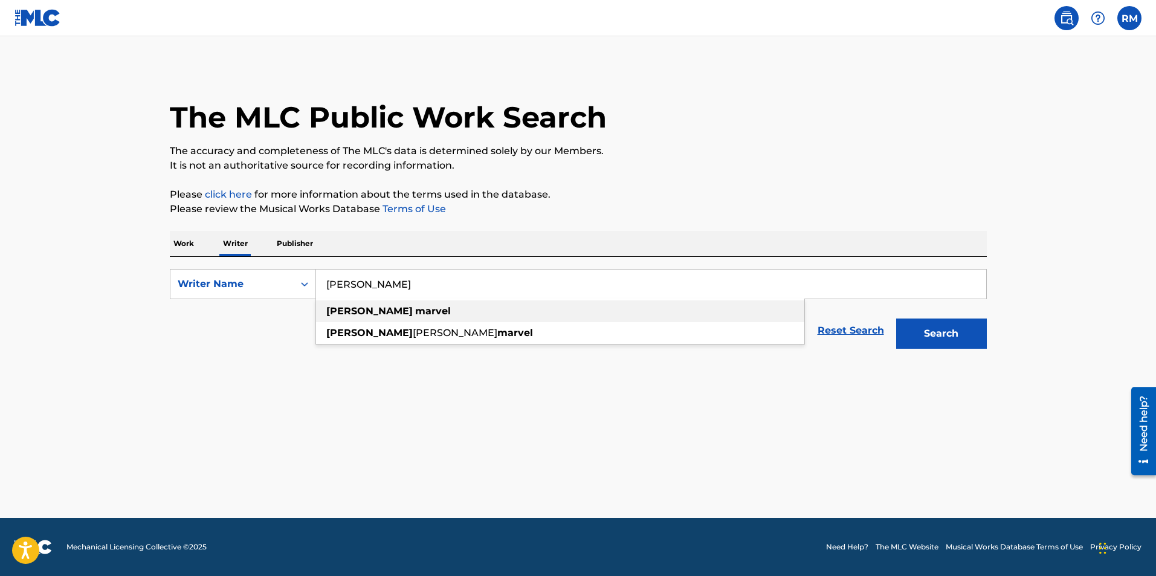
click at [415, 311] on strong "marvel" at bounding box center [433, 310] width 36 height 11
type input "[PERSON_NAME]"
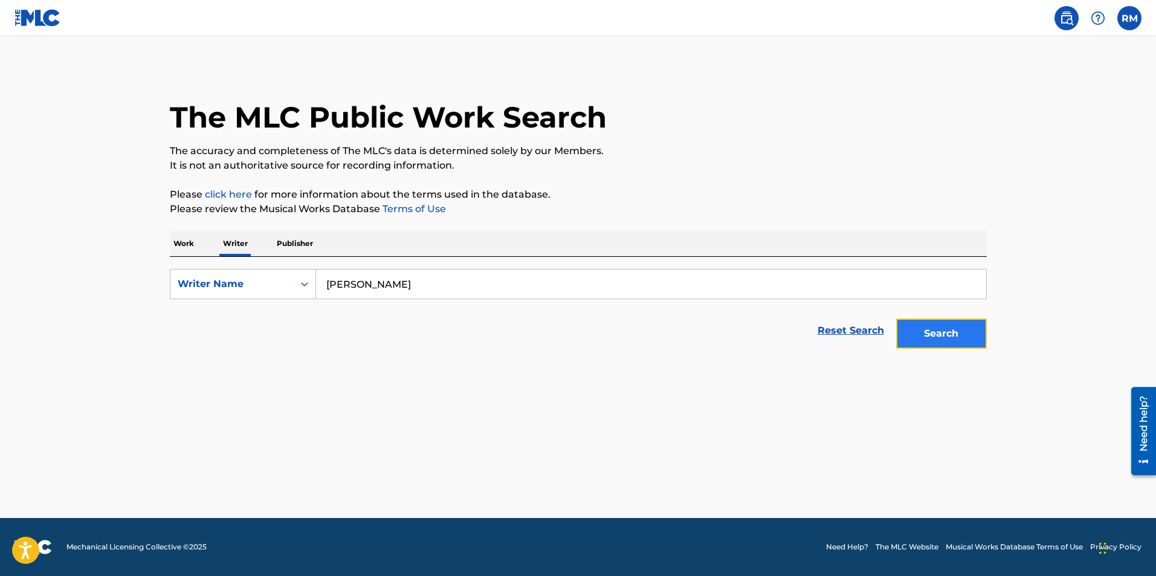
click at [969, 325] on button "Search" at bounding box center [941, 333] width 91 height 30
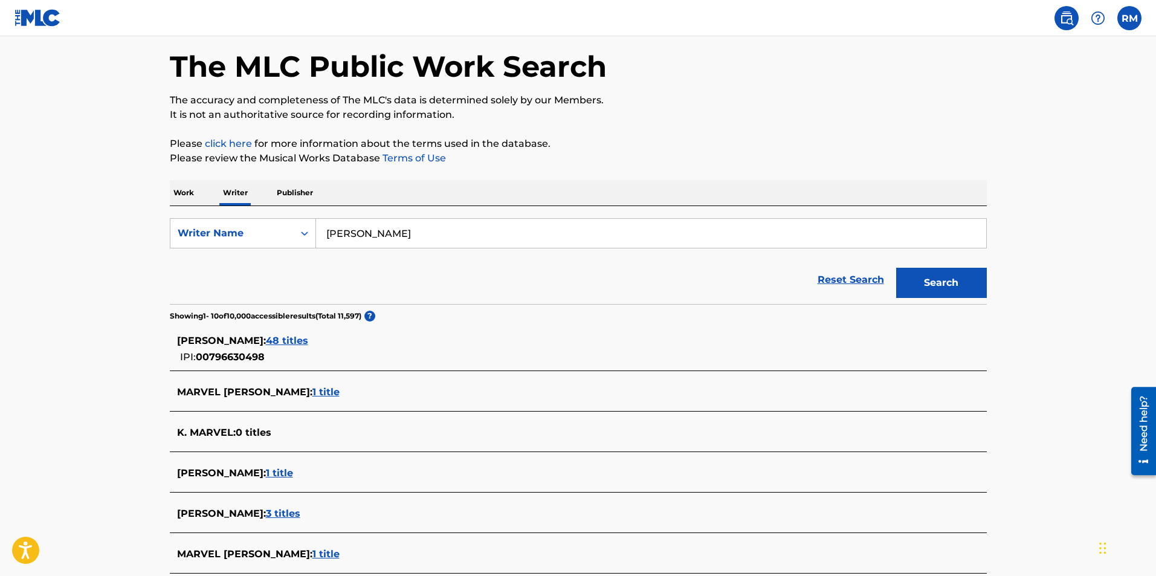
scroll to position [121, 0]
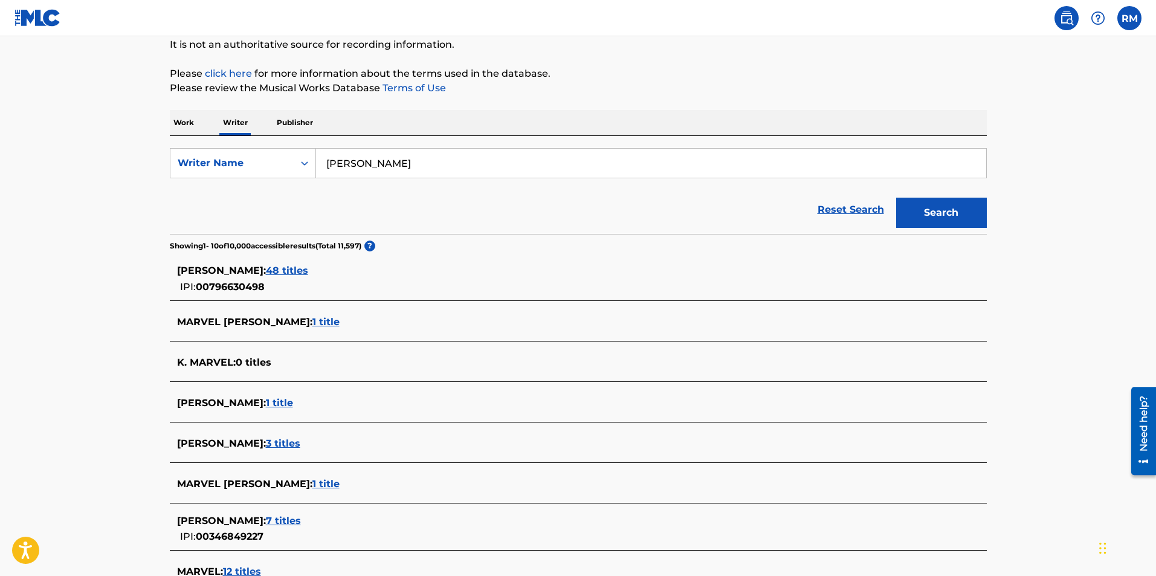
click at [132, 336] on main "The MLC Public Work Search The accuracy and completeness of The MLC's data is d…" at bounding box center [578, 327] width 1156 height 825
click at [308, 270] on span "48 titles" at bounding box center [287, 270] width 42 height 11
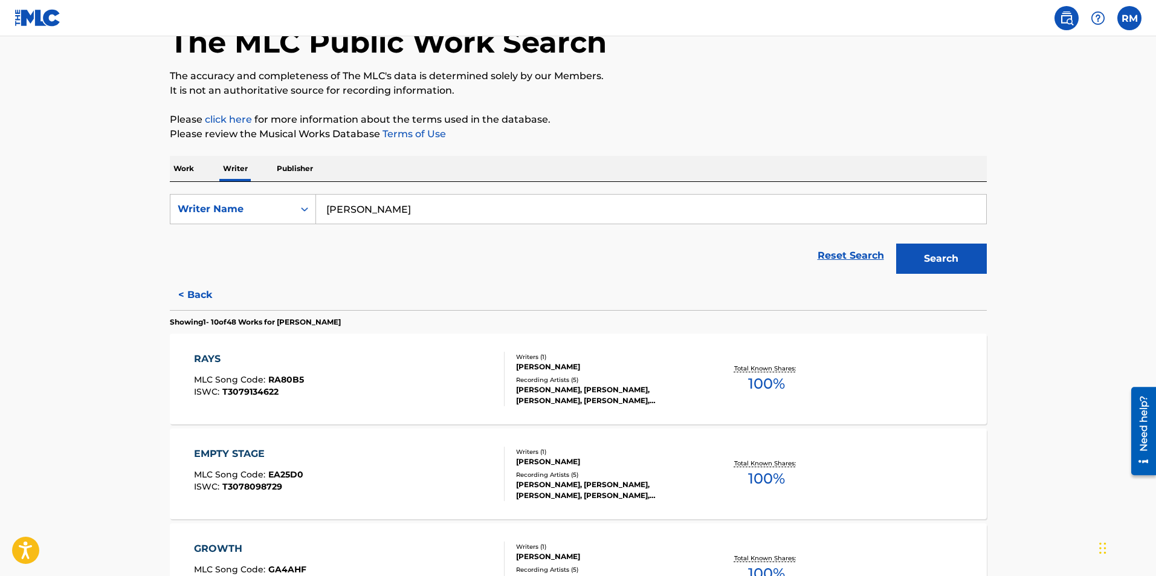
scroll to position [0, 0]
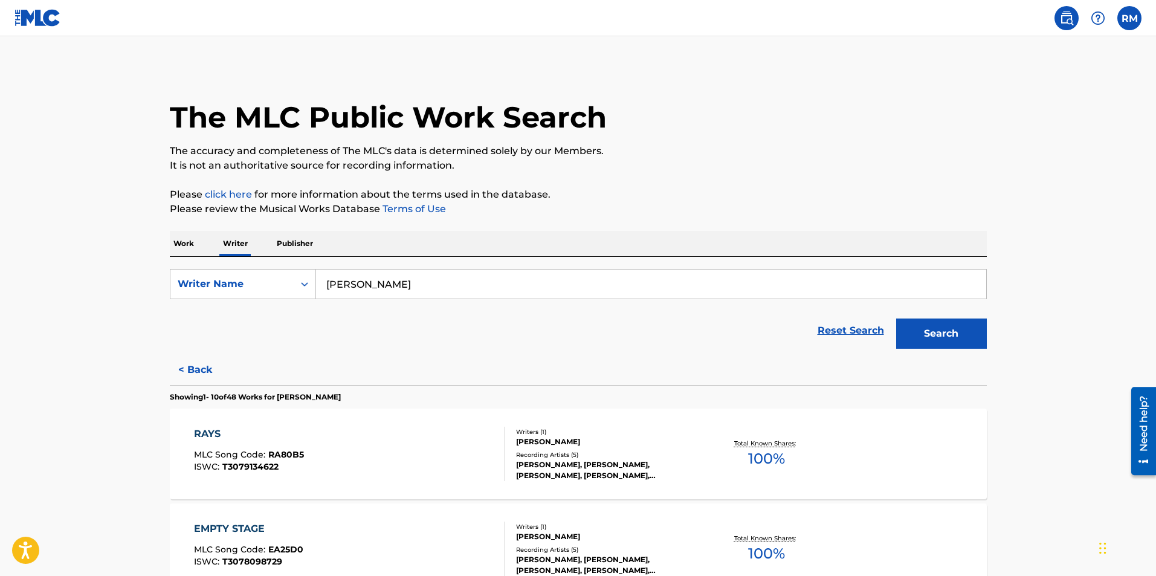
click at [305, 246] on p "Publisher" at bounding box center [295, 243] width 44 height 25
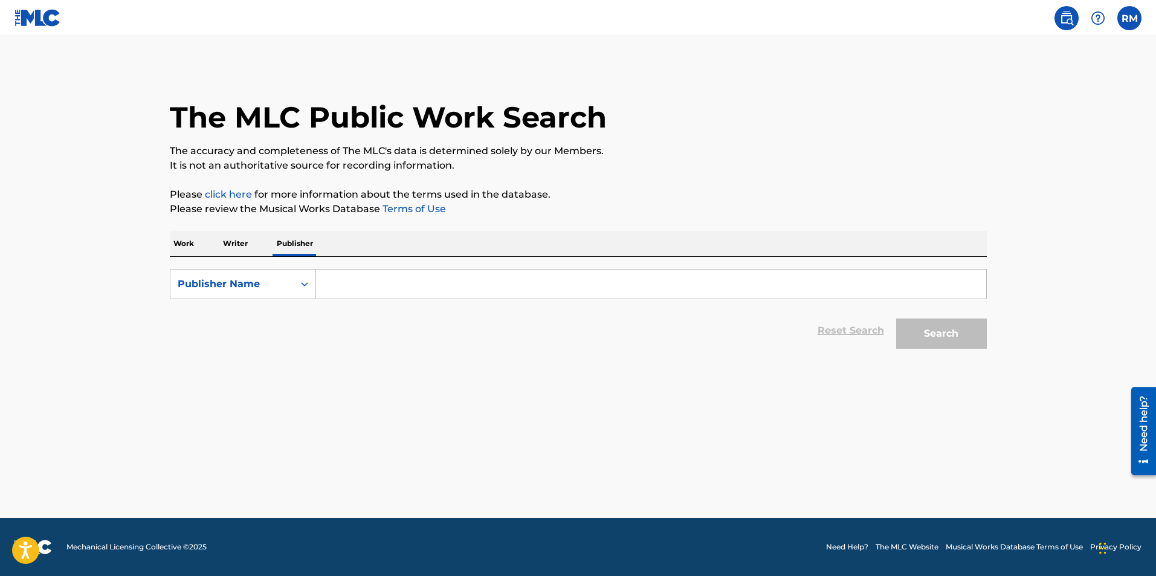
click at [334, 282] on input "Search Form" at bounding box center [651, 284] width 670 height 29
type input "[PERSON_NAME] Music"
click at [896, 318] on button "Search" at bounding box center [941, 333] width 91 height 30
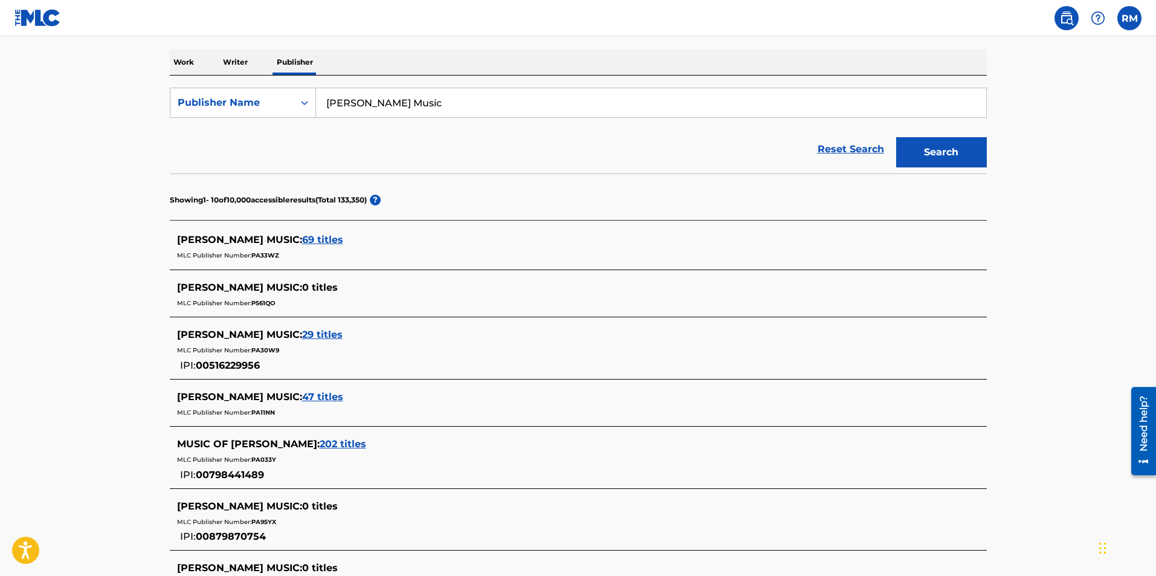
scroll to position [242, 0]
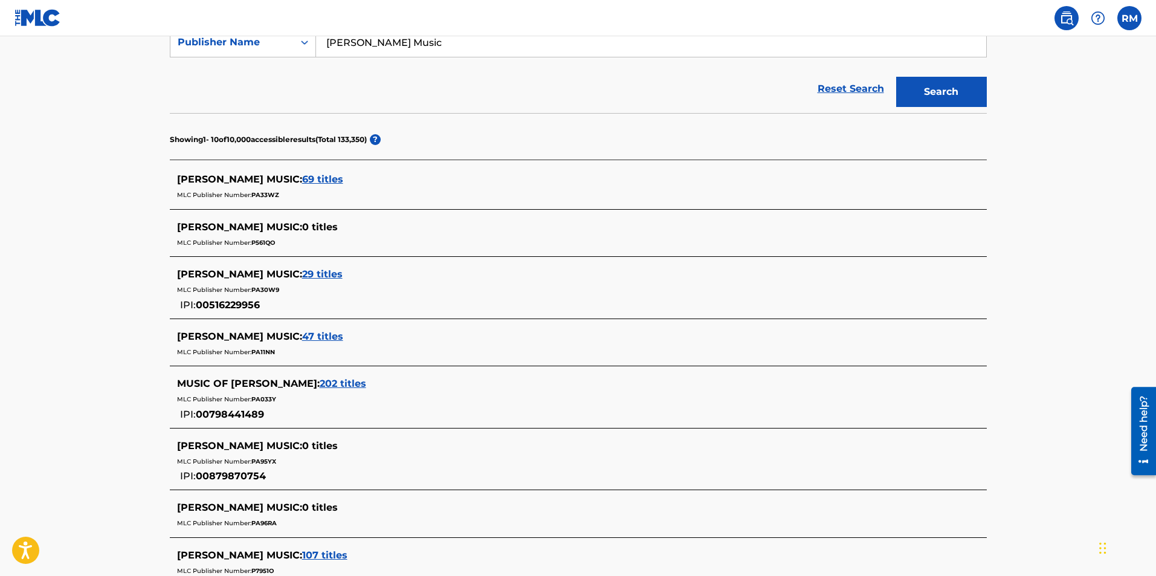
click at [308, 337] on span "47 titles" at bounding box center [322, 336] width 41 height 11
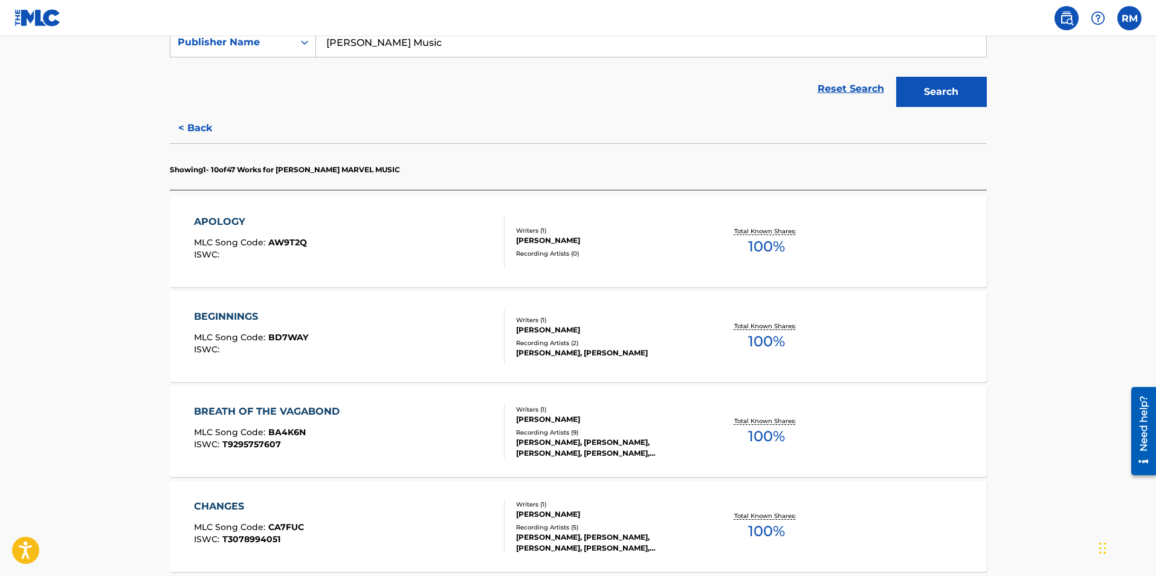
click at [149, 296] on main "The MLC Public Work Search The accuracy and completeness of The MLC's data is d…" at bounding box center [578, 512] width 1156 height 1434
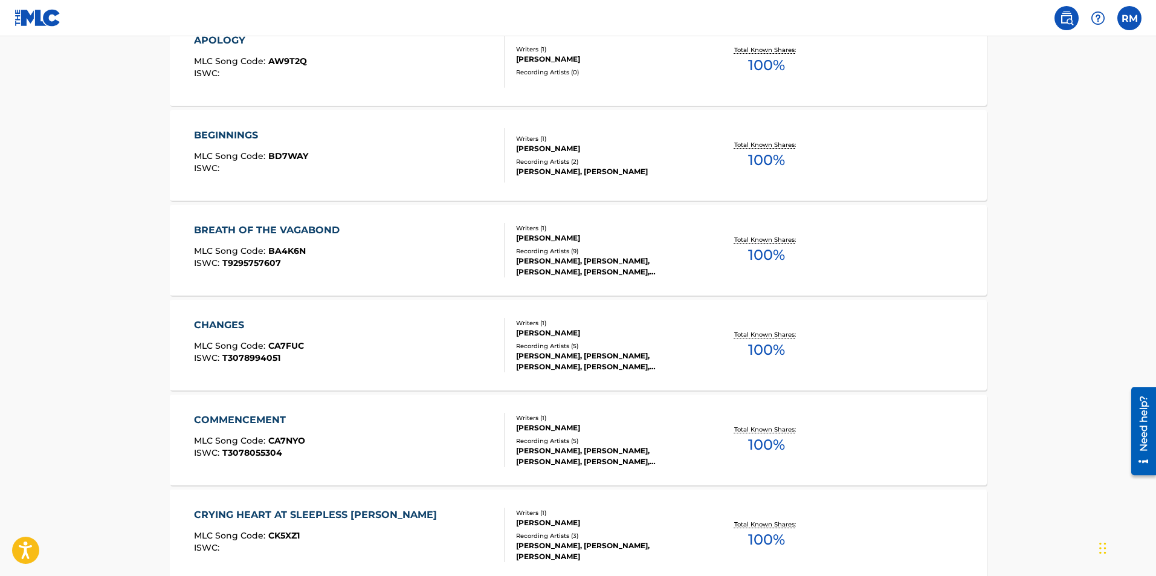
click at [149, 296] on main "The MLC Public Work Search The accuracy and completeness of The MLC's data is d…" at bounding box center [578, 330] width 1156 height 1434
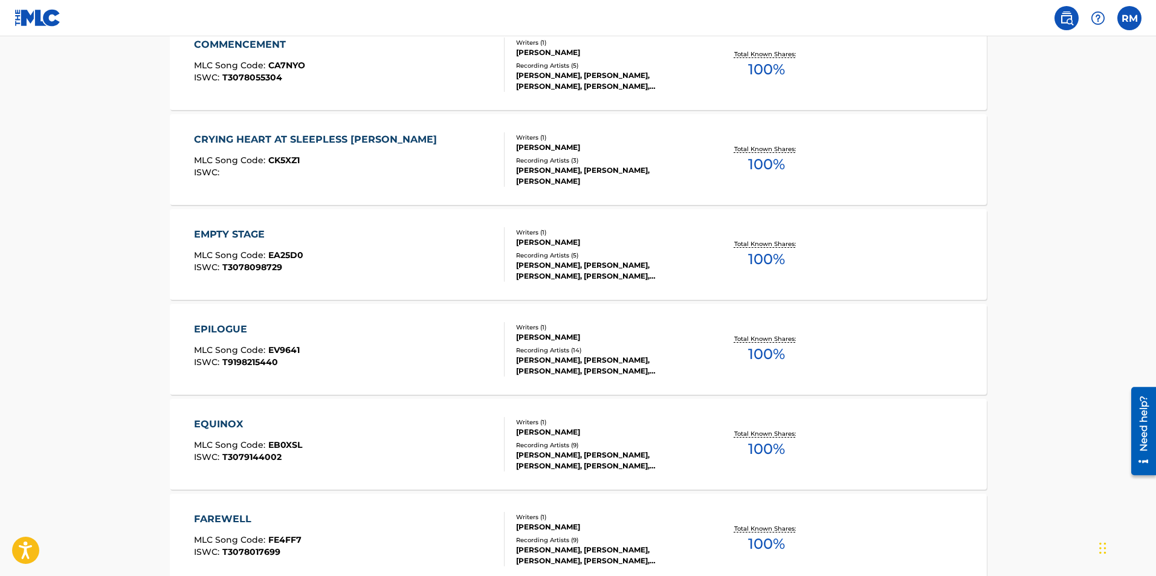
scroll to position [846, 0]
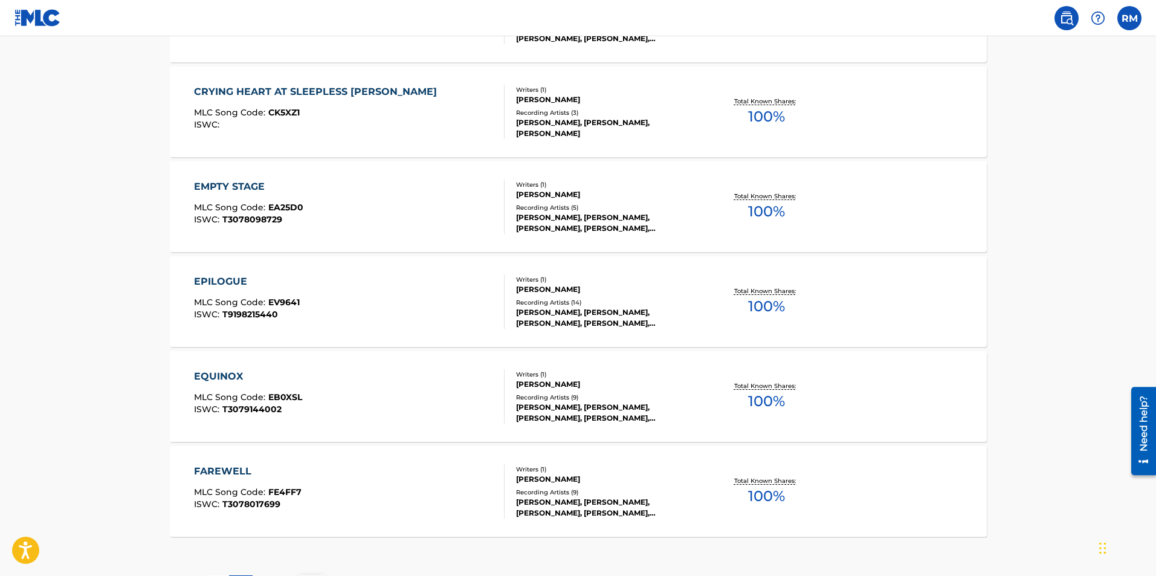
click at [218, 283] on div "EPILOGUE" at bounding box center [247, 281] width 106 height 15
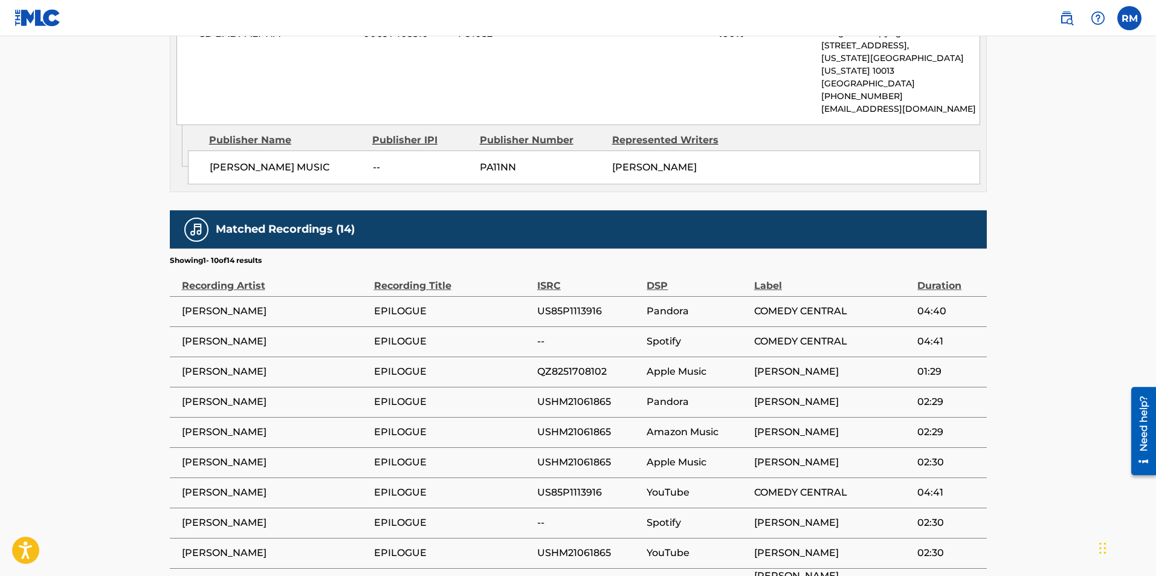
scroll to position [665, 0]
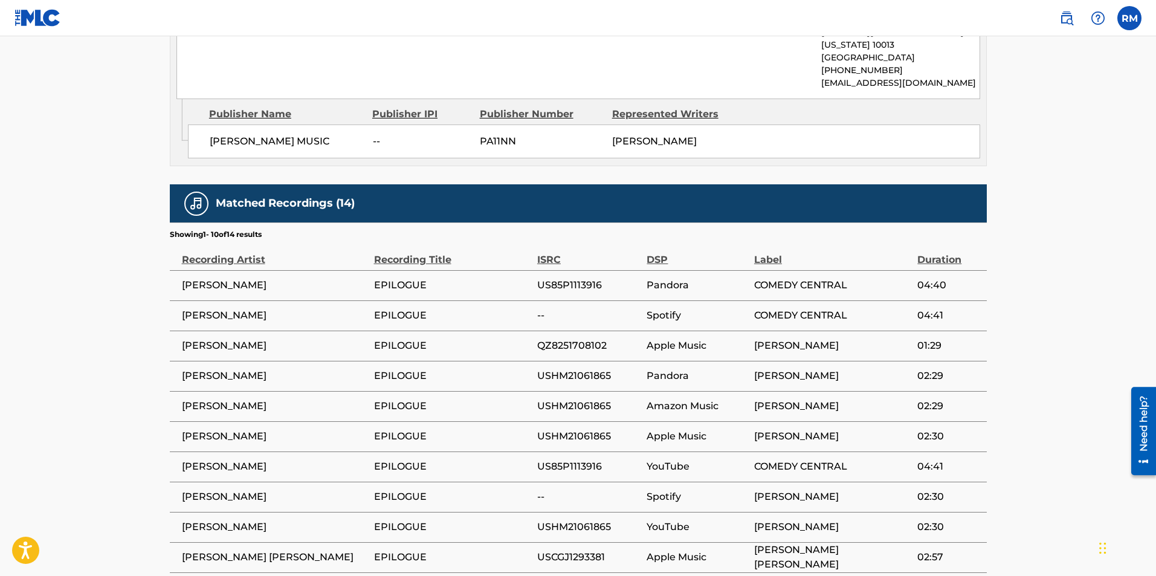
click at [60, 311] on main "< Back to public search results Copy work link EPILOGUE Work Detail Member Work…" at bounding box center [578, 4] width 1156 height 1264
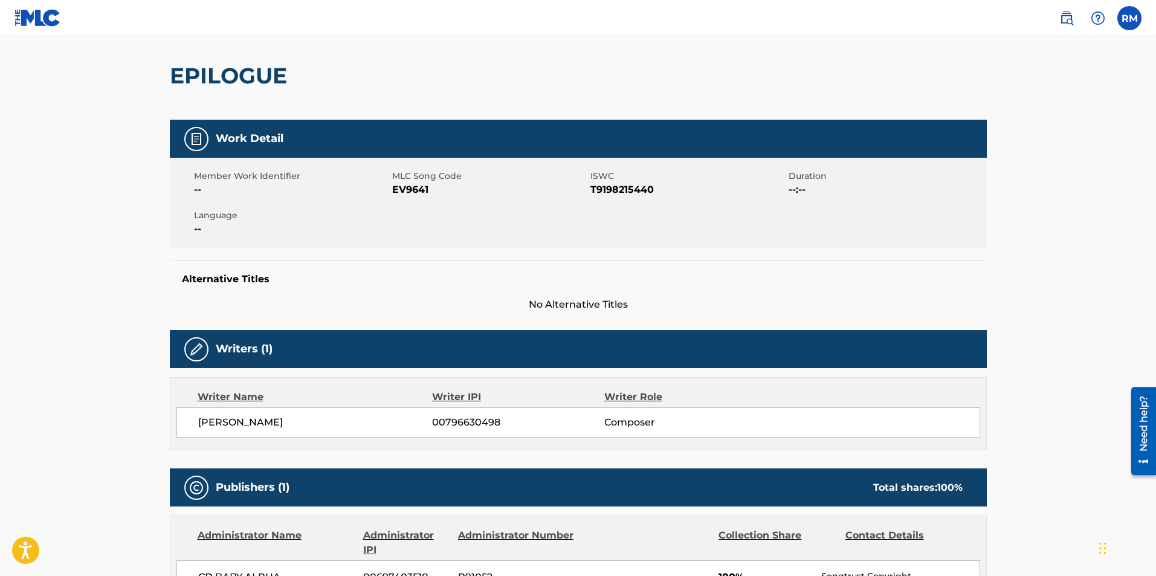
scroll to position [121, 0]
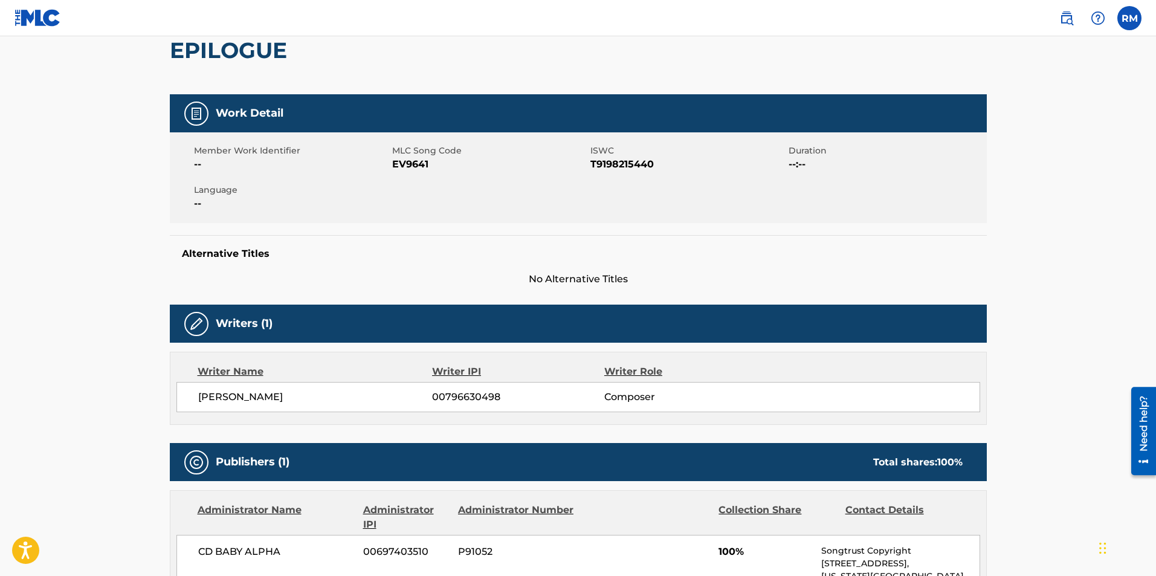
click at [60, 311] on main "< Back to public search results Copy work link EPILOGUE Work Detail Member Work…" at bounding box center [578, 547] width 1156 height 1264
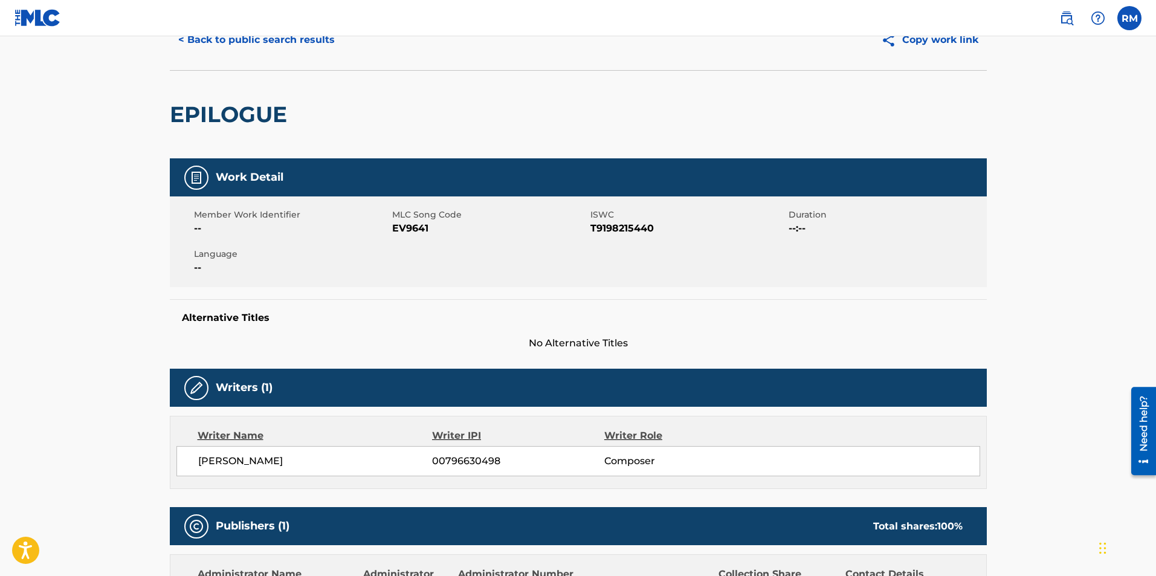
scroll to position [0, 0]
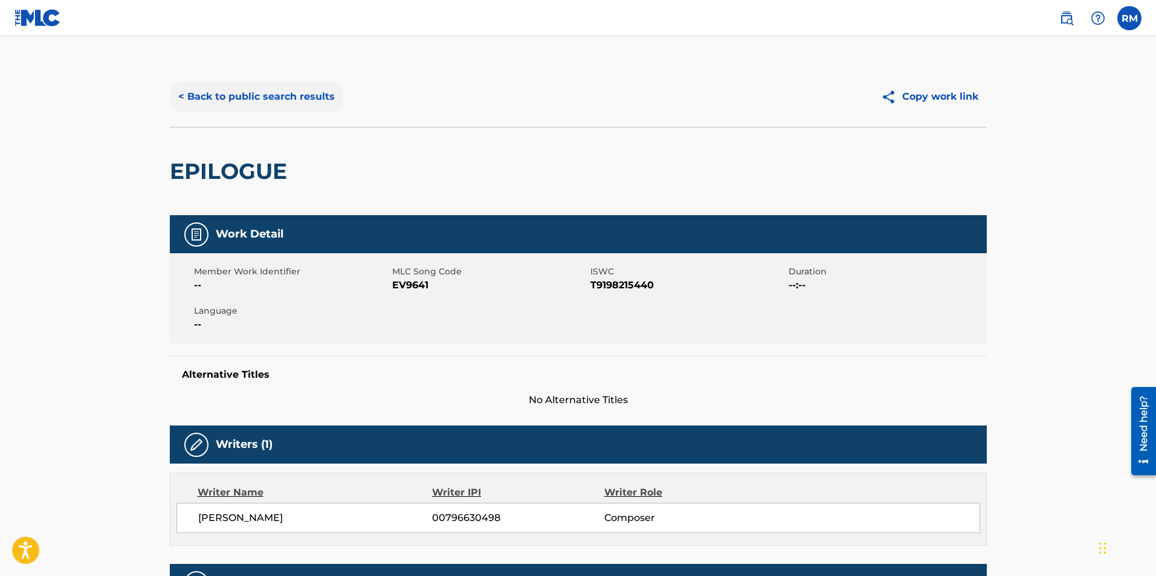
click at [188, 94] on button "< Back to public search results" at bounding box center [256, 97] width 173 height 30
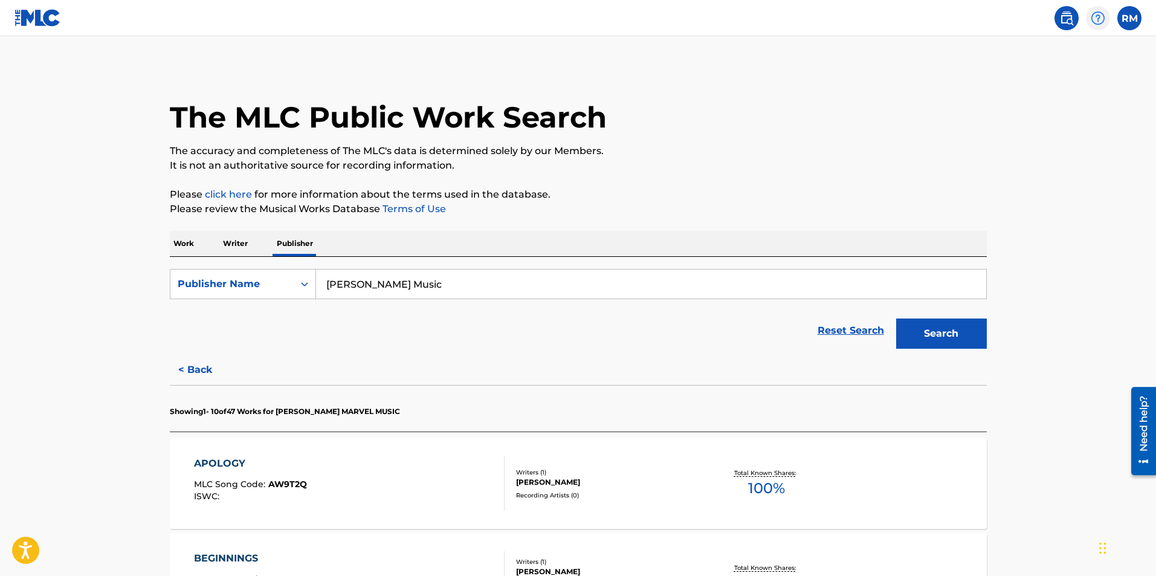
click at [1099, 22] on img at bounding box center [1098, 18] width 15 height 15
click at [1090, 52] on link "Contact us" at bounding box center [1098, 50] width 103 height 29
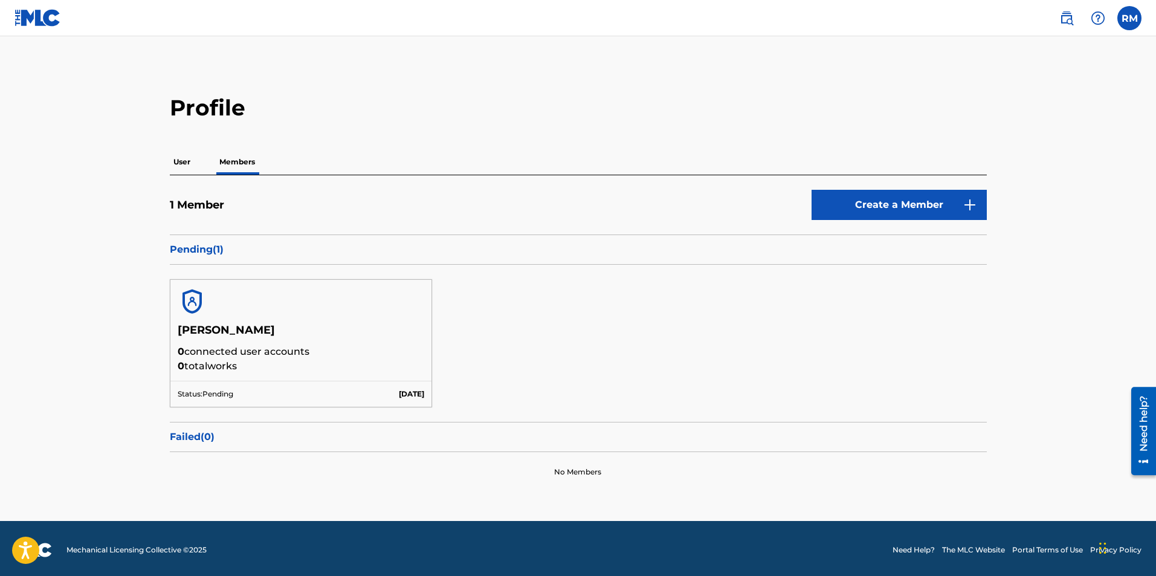
click at [232, 341] on h5 "[PERSON_NAME]" at bounding box center [301, 333] width 247 height 21
click at [191, 303] on img at bounding box center [192, 301] width 29 height 29
click at [226, 338] on h5 "[PERSON_NAME]" at bounding box center [301, 333] width 247 height 21
click at [193, 161] on p "User" at bounding box center [182, 161] width 24 height 25
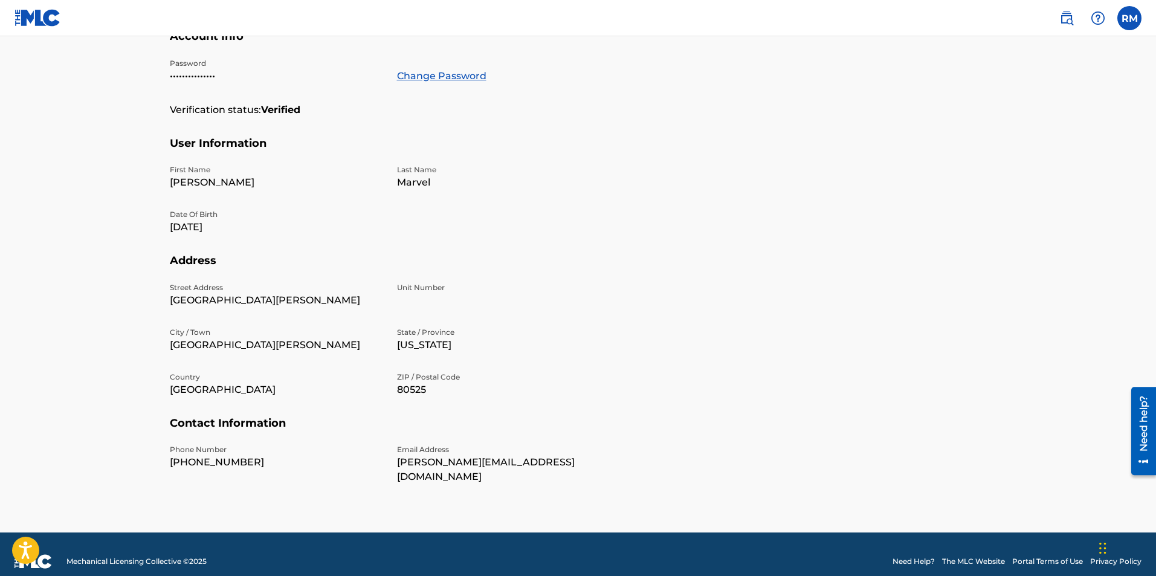
scroll to position [56, 0]
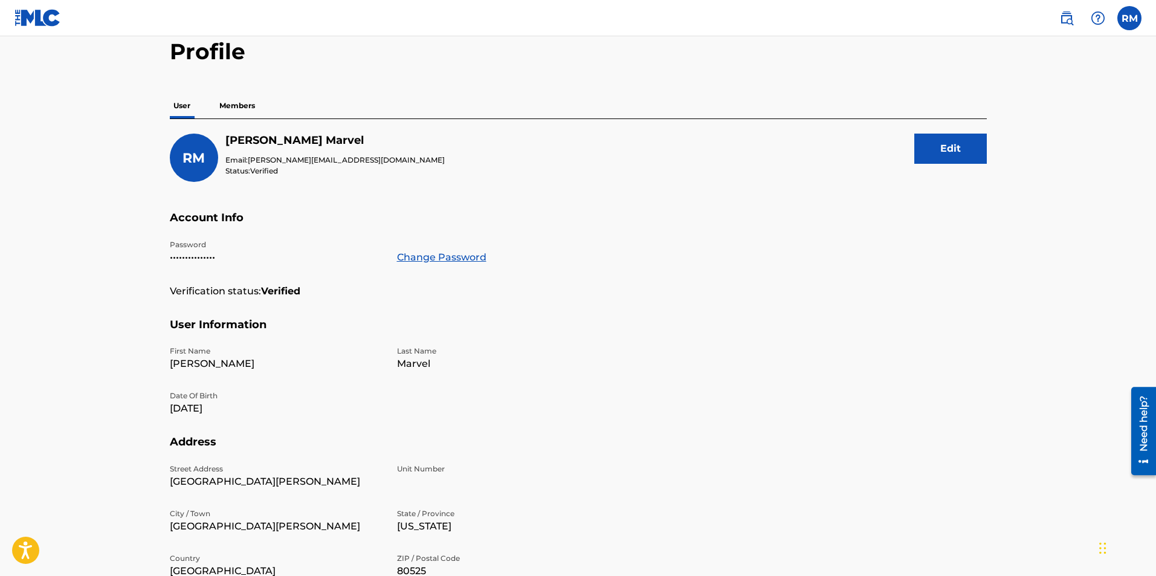
click at [239, 99] on p "Members" at bounding box center [237, 105] width 43 height 25
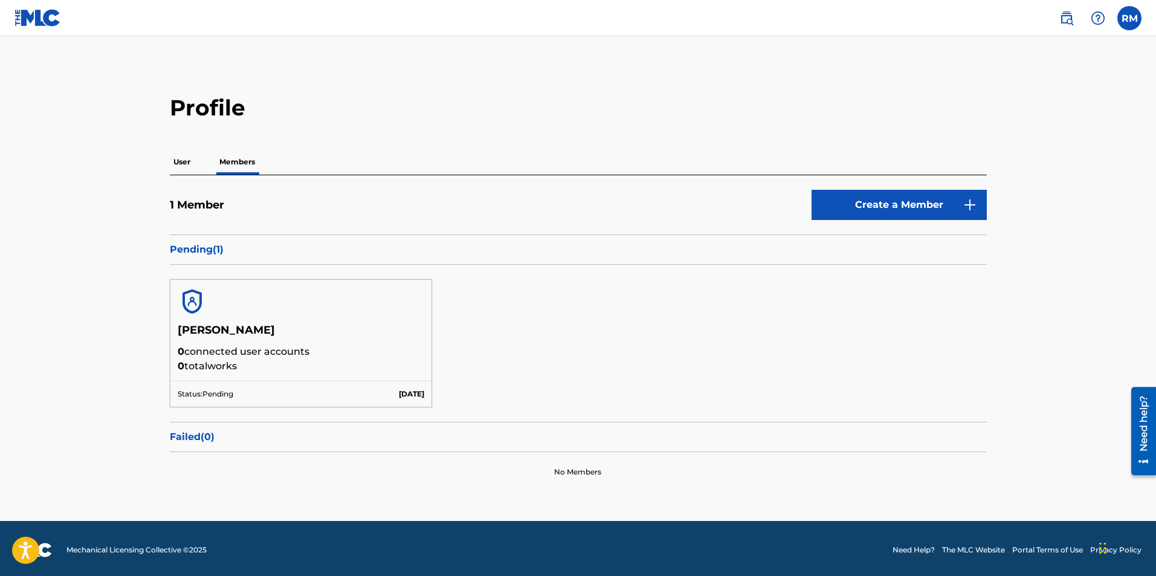
click at [89, 332] on main "Profile User Members 1 Member Create a Member Pending ( 1 ) [PERSON_NAME] 0 con…" at bounding box center [578, 278] width 1156 height 485
click at [36, 24] on img at bounding box center [38, 18] width 47 height 18
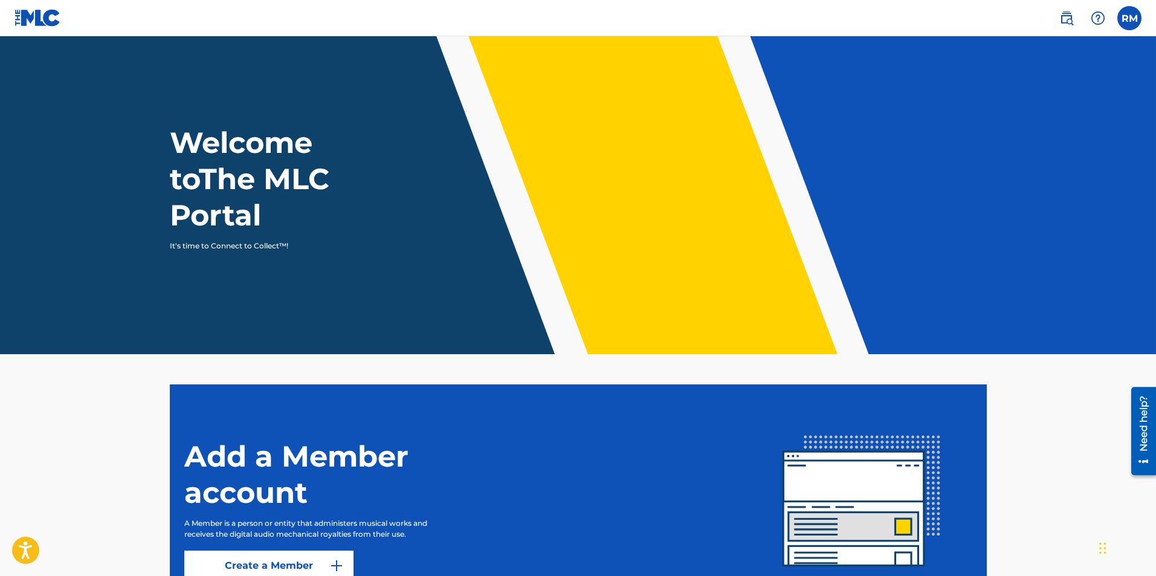
click at [48, 21] on img at bounding box center [38, 18] width 47 height 18
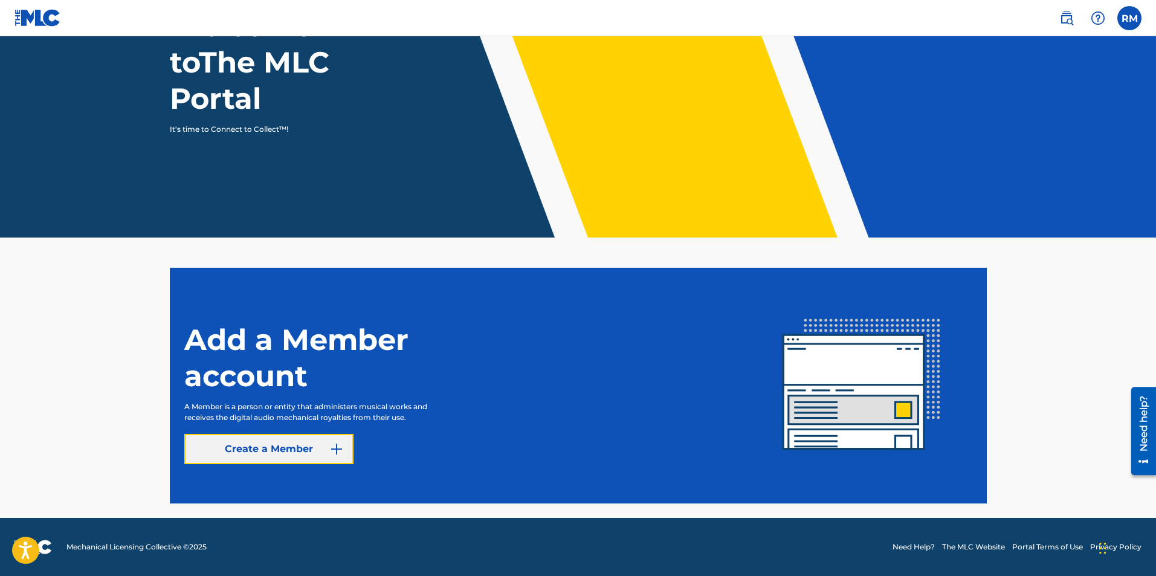
click at [265, 442] on link "Create a Member" at bounding box center [268, 449] width 169 height 30
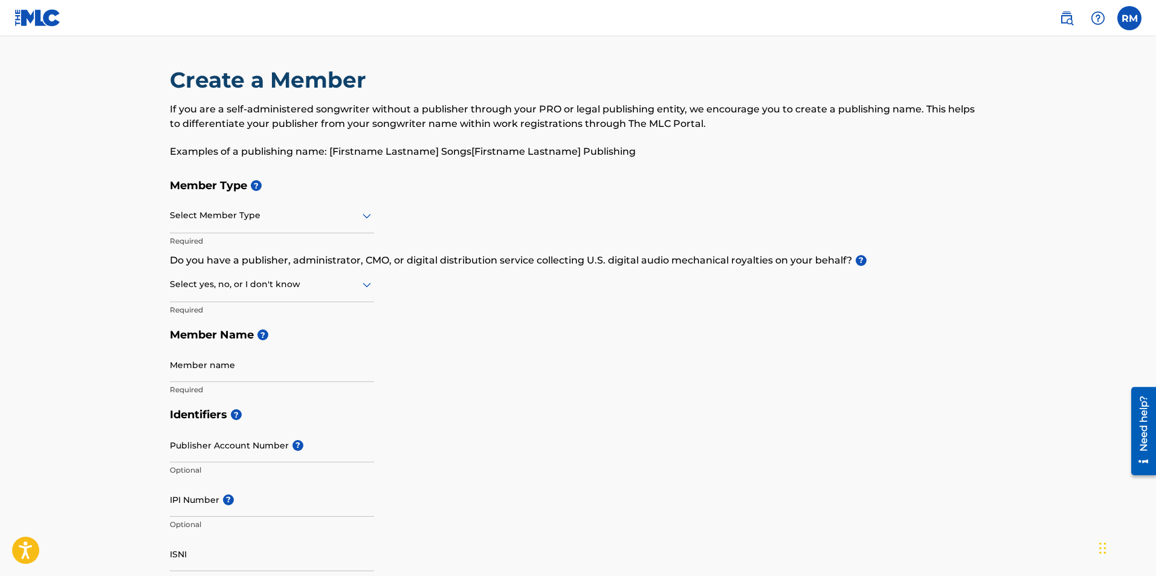
scroll to position [117, 0]
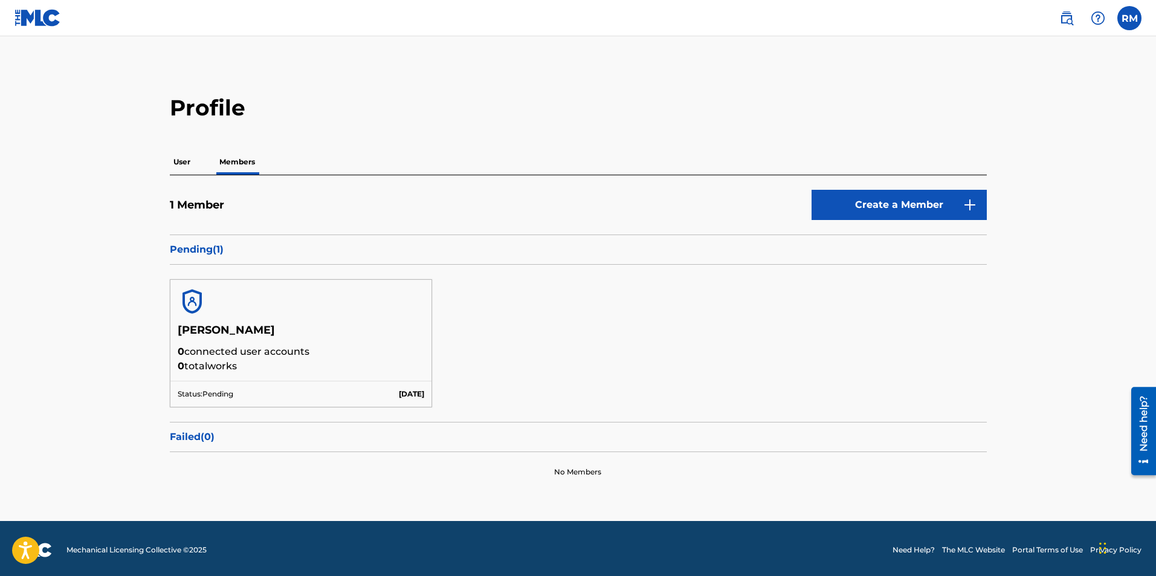
click at [126, 285] on main "Profile User Members 1 Member Create a Member Pending ( 1 ) [PERSON_NAME] 0 con…" at bounding box center [578, 278] width 1156 height 485
click at [1002, 58] on main "Profile User Members 1 Member Create a Member Pending ( 1 ) [PERSON_NAME] 0 con…" at bounding box center [578, 278] width 1156 height 485
click at [756, 330] on div "[PERSON_NAME] 0 connected user accounts 0 total works Status: Pending [DATE]" at bounding box center [578, 343] width 817 height 157
click at [1070, 267] on main "Profile User Members 1 Member Create a Member Pending ( 1 ) [PERSON_NAME] 0 con…" at bounding box center [578, 278] width 1156 height 485
click at [137, 341] on main "Profile User Members 1 Member Create a Member Pending ( 1 ) [PERSON_NAME] 0 con…" at bounding box center [578, 278] width 1156 height 485
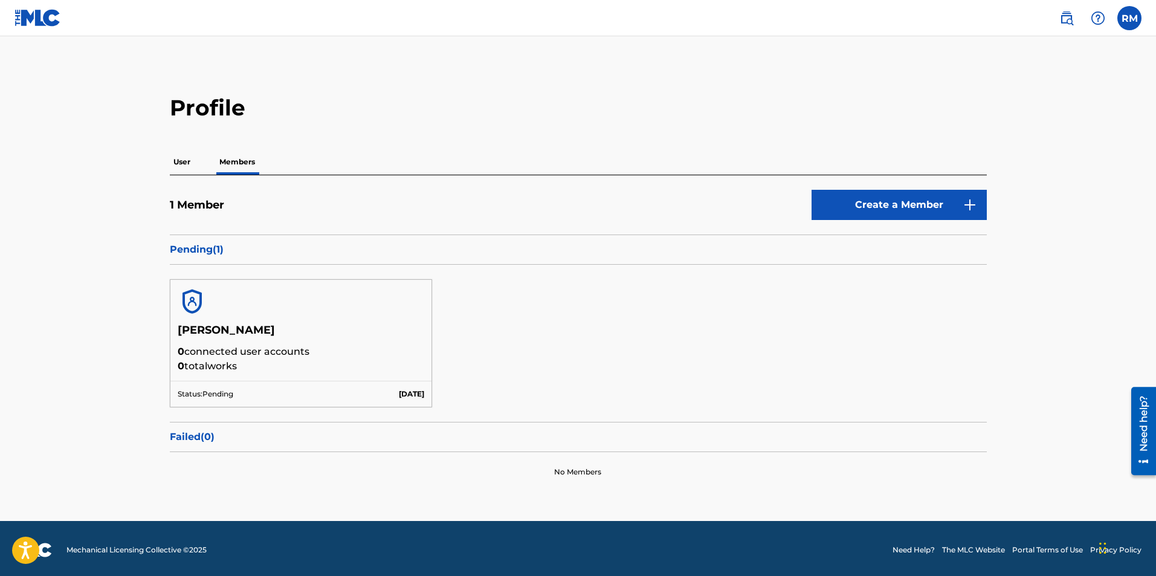
click at [196, 253] on p "Pending ( 1 )" at bounding box center [578, 249] width 817 height 15
click at [1126, 21] on label at bounding box center [1129, 18] width 24 height 24
click at [1129, 18] on input "[PERSON_NAME] [PERSON_NAME][EMAIL_ADDRESS][DOMAIN_NAME] Notification Preference…" at bounding box center [1129, 18] width 0 height 0
click at [1048, 238] on main "Profile User Members 1 Member Create a Member Pending ( 1 ) [PERSON_NAME] 0 con…" at bounding box center [578, 278] width 1156 height 485
click at [180, 164] on p "User" at bounding box center [182, 161] width 24 height 25
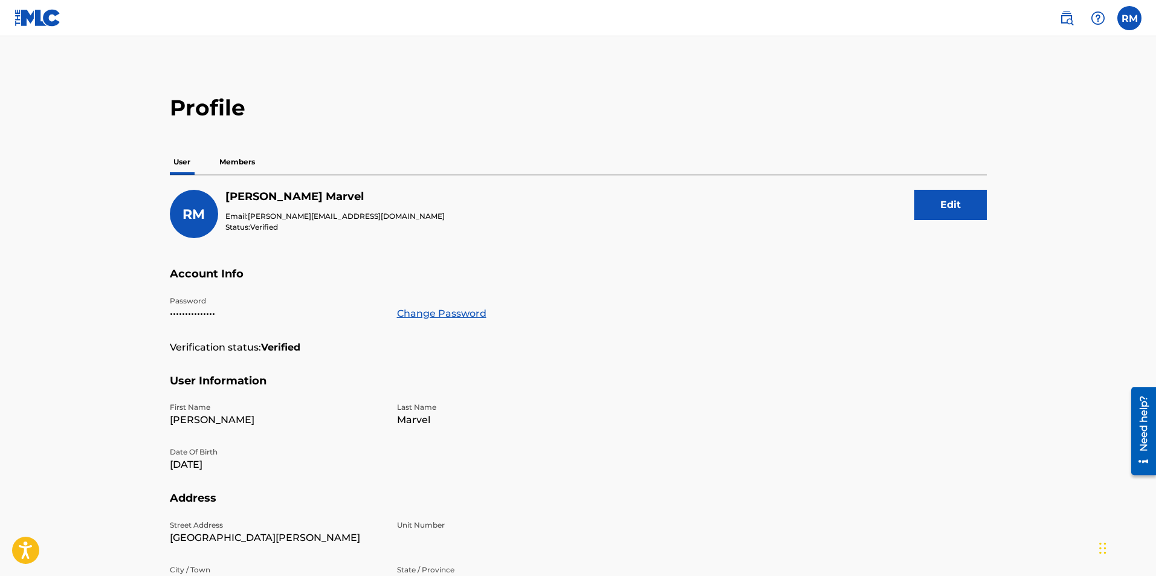
click at [231, 163] on p "Members" at bounding box center [237, 161] width 43 height 25
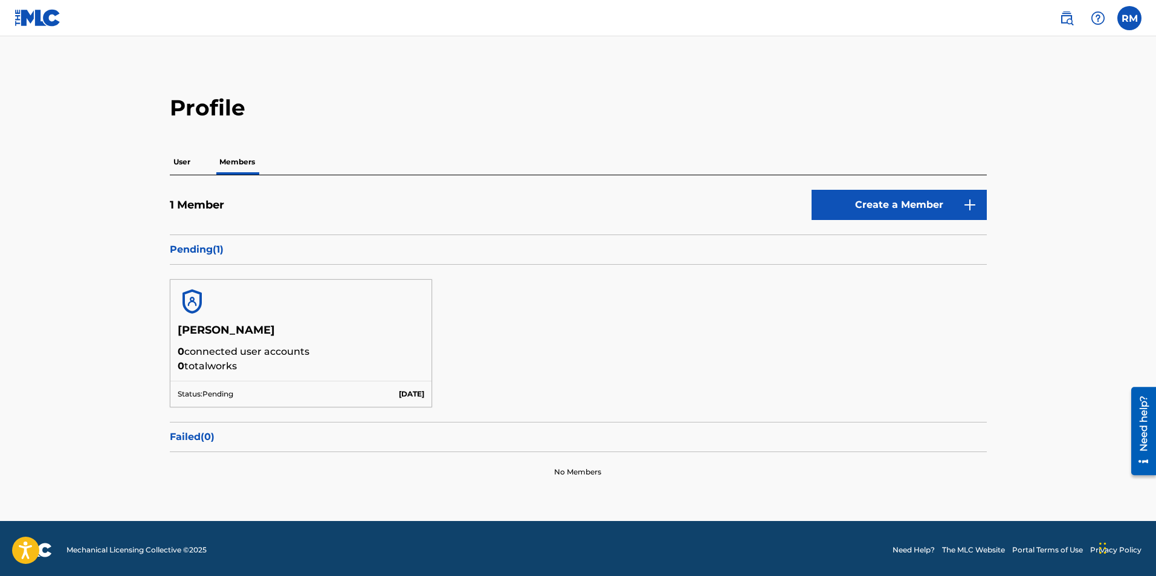
click at [1055, 231] on main "Profile User Members 1 Member Create a Member Pending ( 1 ) [PERSON_NAME] 0 con…" at bounding box center [578, 278] width 1156 height 485
click at [170, 161] on p "User" at bounding box center [182, 161] width 24 height 25
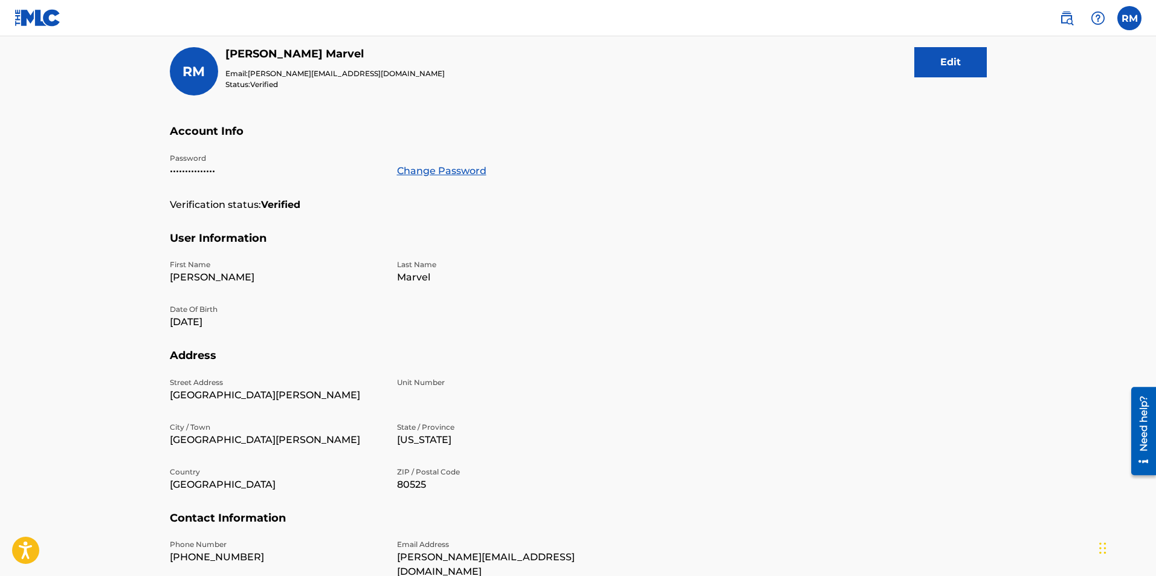
scroll to position [181, 0]
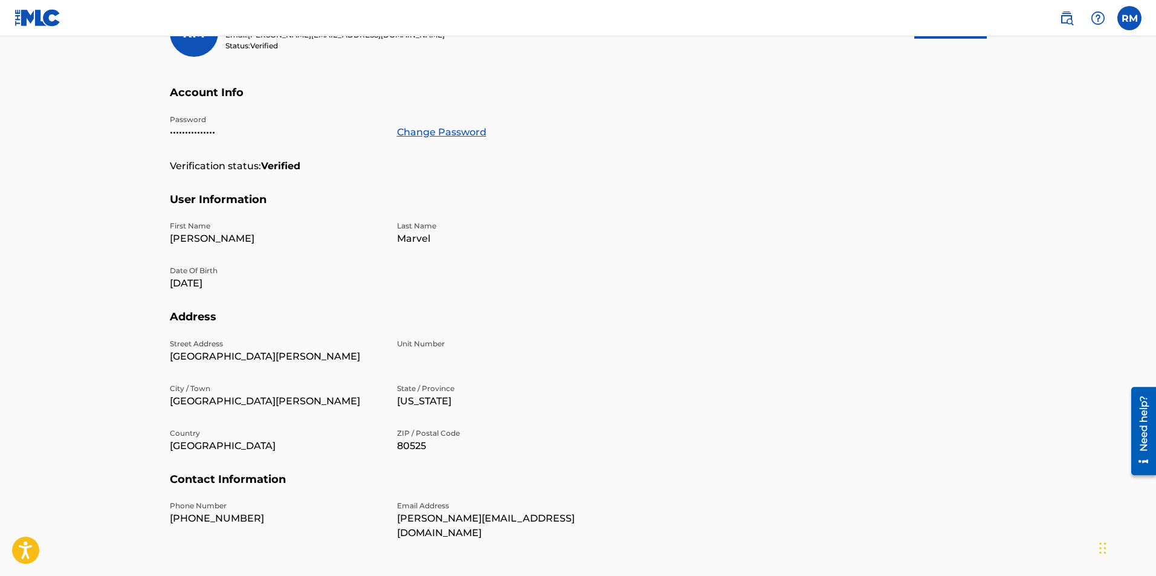
click at [80, 222] on main "Profile User Members [PERSON_NAME] Email: [PERSON_NAME][EMAIL_ADDRESS][DOMAIN_N…" at bounding box center [578, 222] width 1156 height 734
click at [265, 167] on strong "Verified" at bounding box center [280, 166] width 39 height 15
click at [222, 133] on p "•••••••••••••••" at bounding box center [276, 132] width 213 height 15
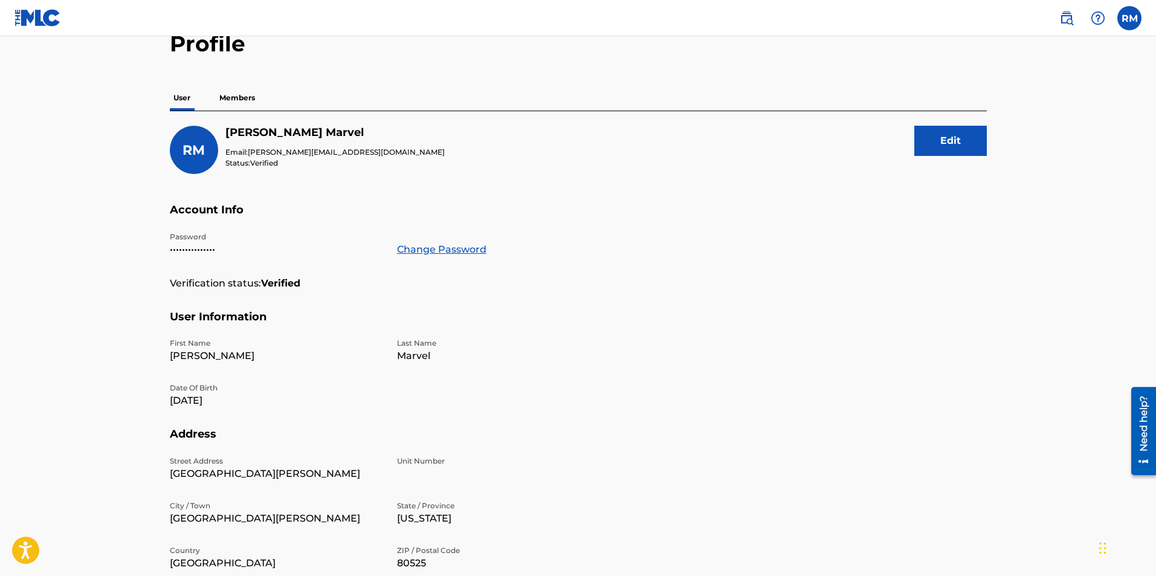
scroll to position [0, 0]
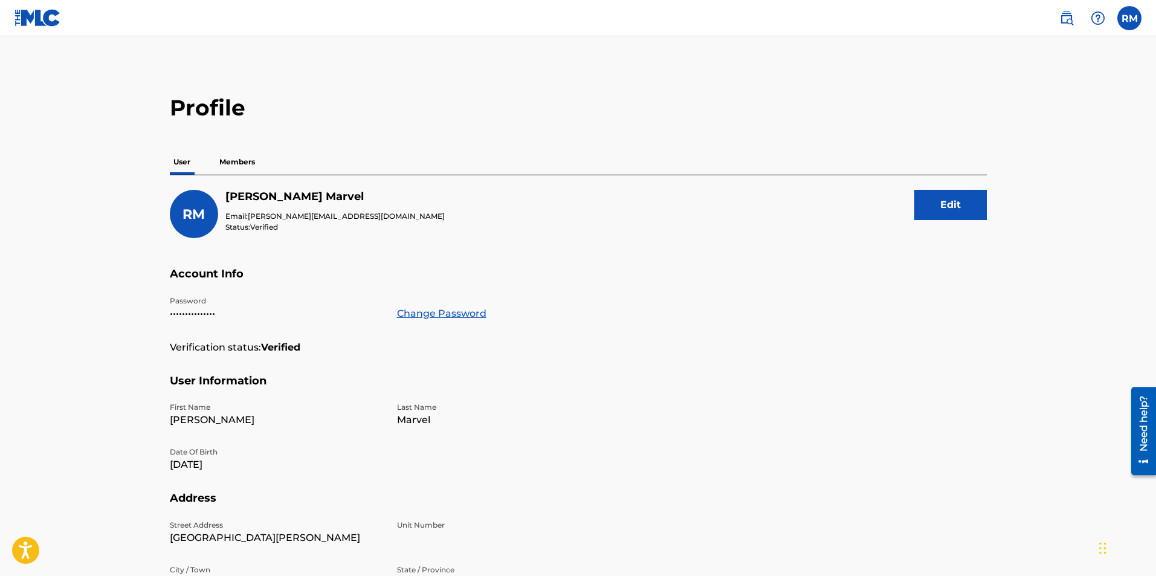
click at [233, 163] on p "Members" at bounding box center [237, 161] width 43 height 25
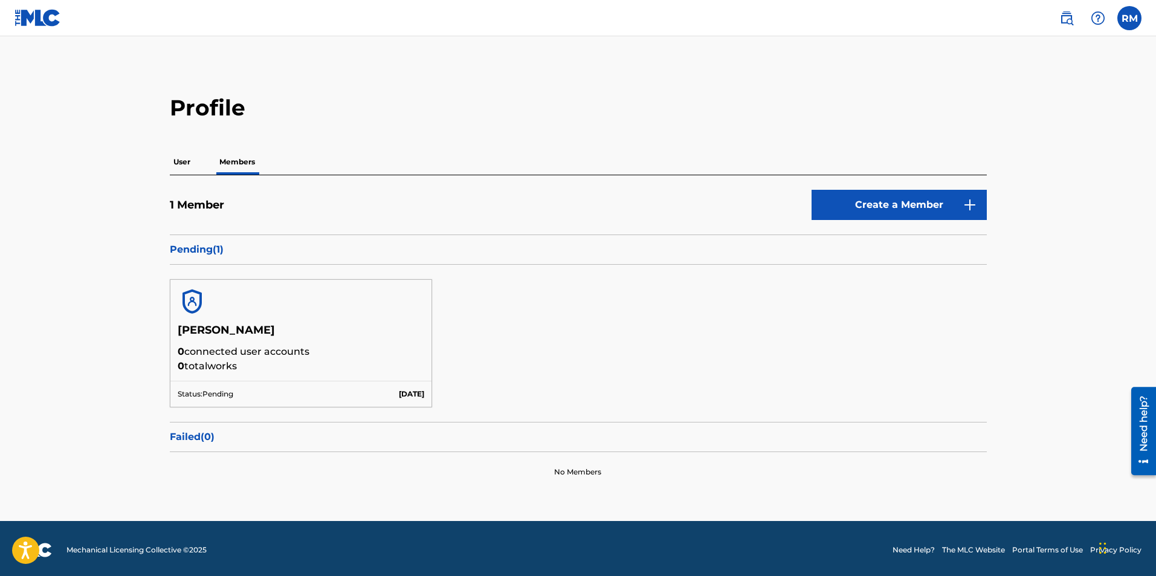
click at [207, 252] on p "Pending ( 1 )" at bounding box center [578, 249] width 817 height 15
click at [133, 262] on main "Profile User Members 1 Member Create a Member Pending ( 1 ) [PERSON_NAME] 0 con…" at bounding box center [578, 278] width 1156 height 485
click at [448, 314] on div "[PERSON_NAME] 0 connected user accounts 0 total works Status: Pending [DATE]" at bounding box center [578, 343] width 817 height 157
click at [1001, 97] on main "Profile User Members 1 Member Create a Member Pending ( 1 ) [PERSON_NAME] 0 con…" at bounding box center [578, 278] width 1156 height 485
click at [172, 162] on p "User" at bounding box center [182, 161] width 24 height 25
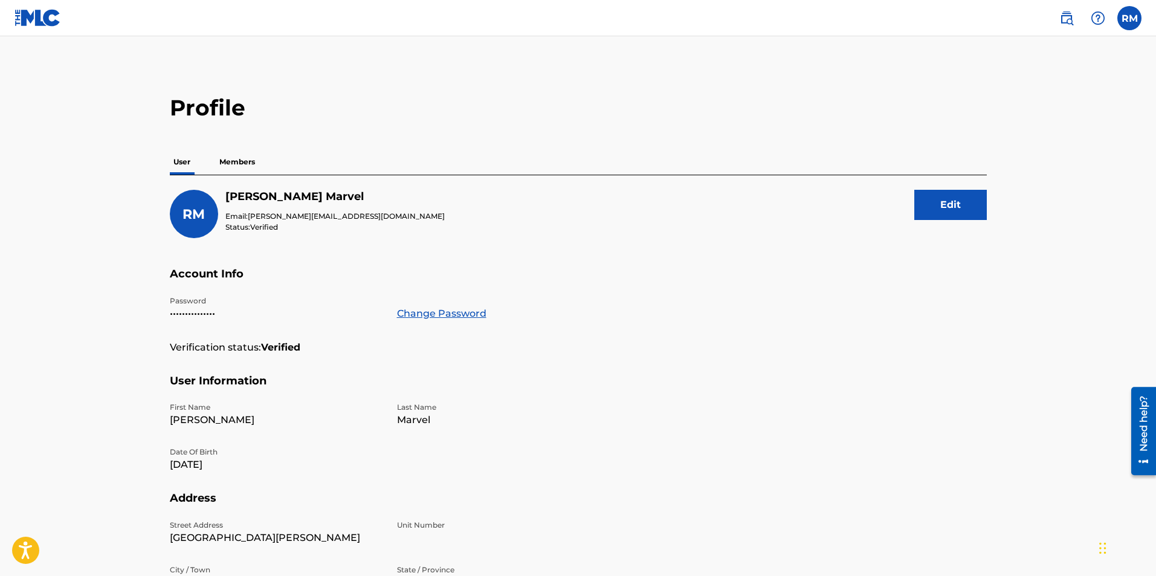
click at [234, 160] on p "Members" at bounding box center [237, 161] width 43 height 25
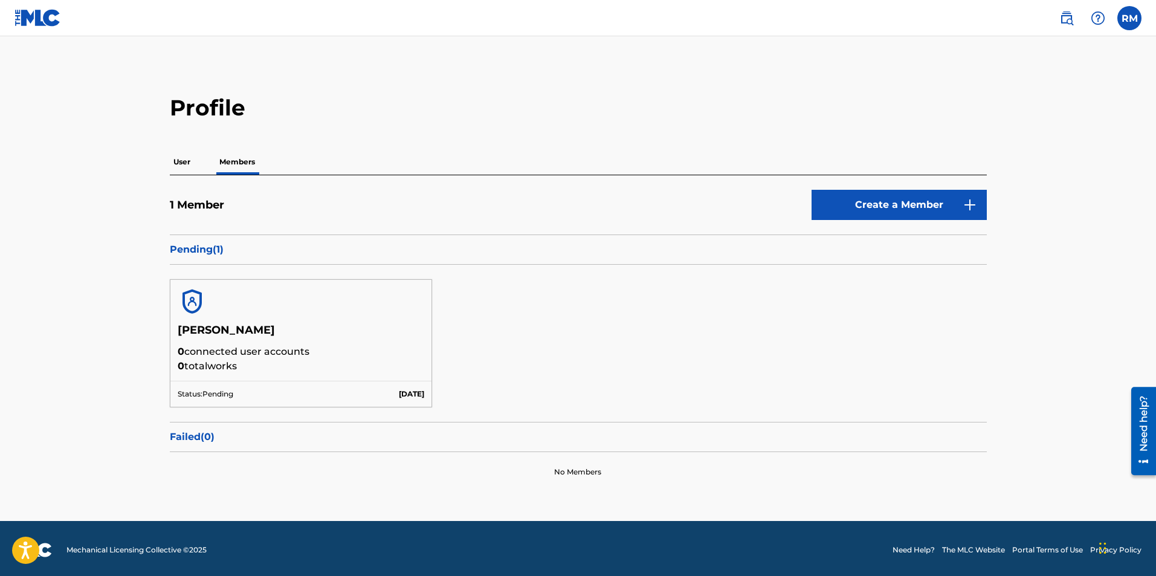
click at [259, 352] on p "0 connected user accounts" at bounding box center [301, 351] width 247 height 15
click at [197, 244] on p "Pending ( 1 )" at bounding box center [578, 249] width 817 height 15
